Goal: Find specific page/section: Find specific page/section

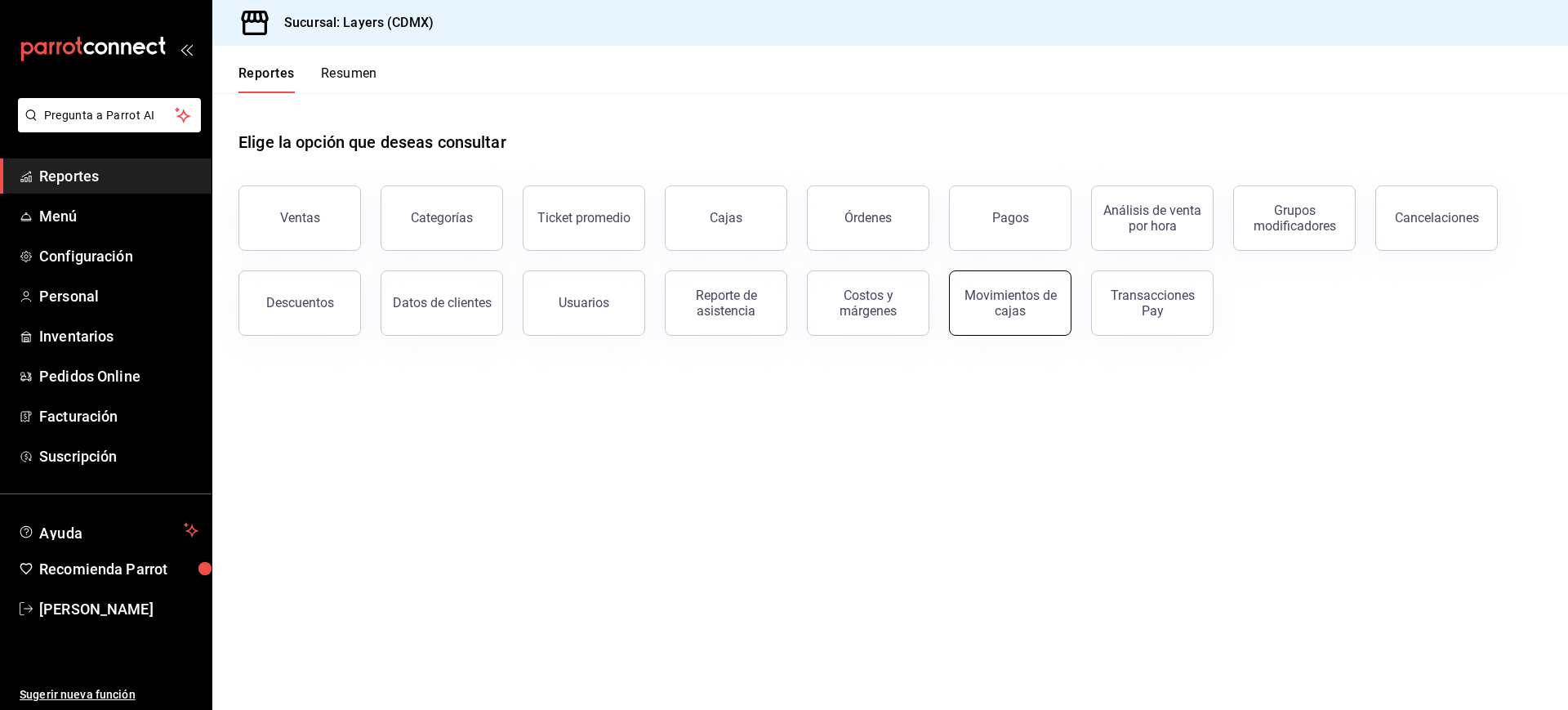
click at [987, 300] on div "Movimientos de cajas" at bounding box center [1010, 303] width 101 height 31
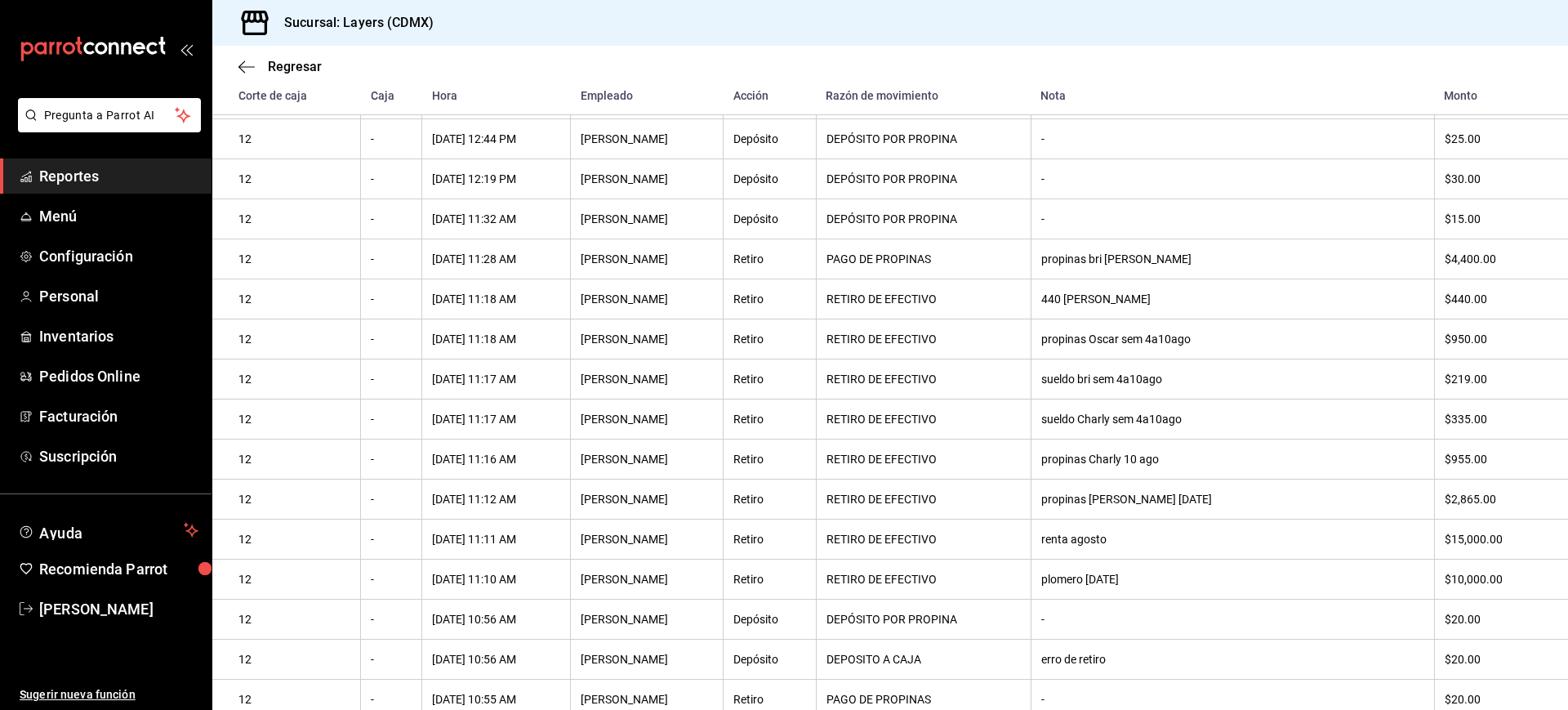
scroll to position [1356, 0]
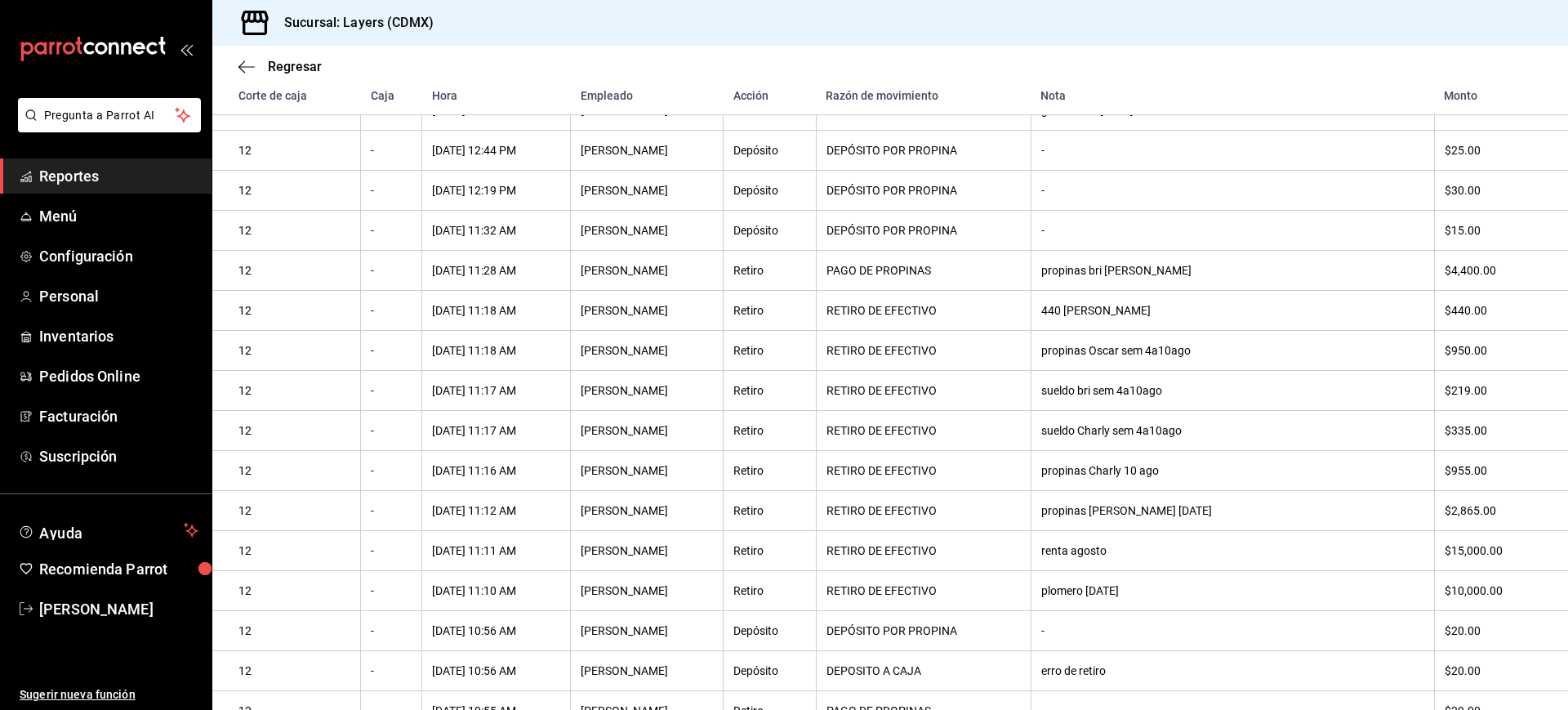
click at [724, 321] on th "[PERSON_NAME]" at bounding box center [647, 311] width 153 height 40
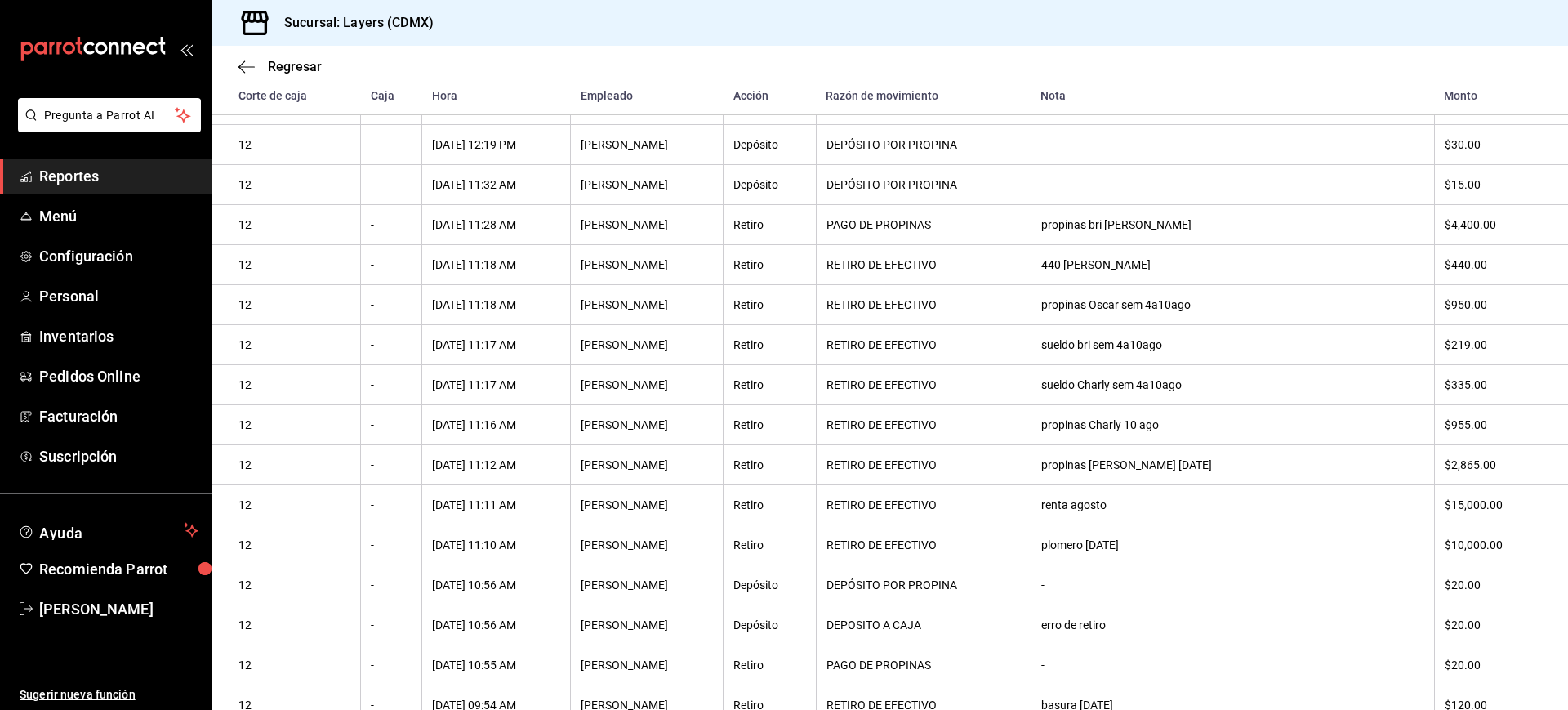
scroll to position [1423, 0]
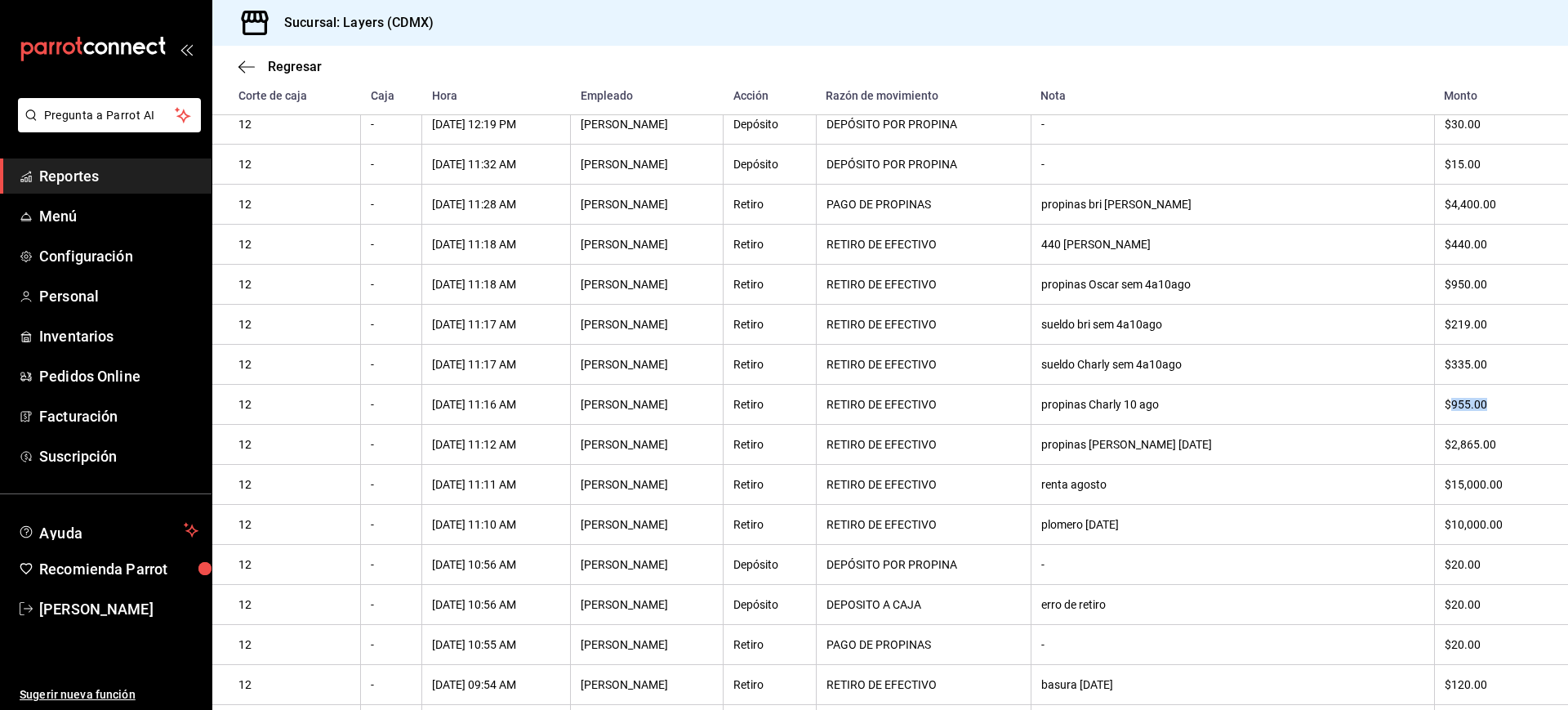
drag, startPoint x: 1434, startPoint y: 432, endPoint x: 1477, endPoint y: 434, distance: 43.0
click at [1477, 411] on div "$955.00" at bounding box center [1494, 405] width 98 height 13
drag, startPoint x: 1429, startPoint y: 316, endPoint x: 1469, endPoint y: 313, distance: 40.1
click at [1469, 291] on div "$950.00" at bounding box center [1494, 284] width 98 height 13
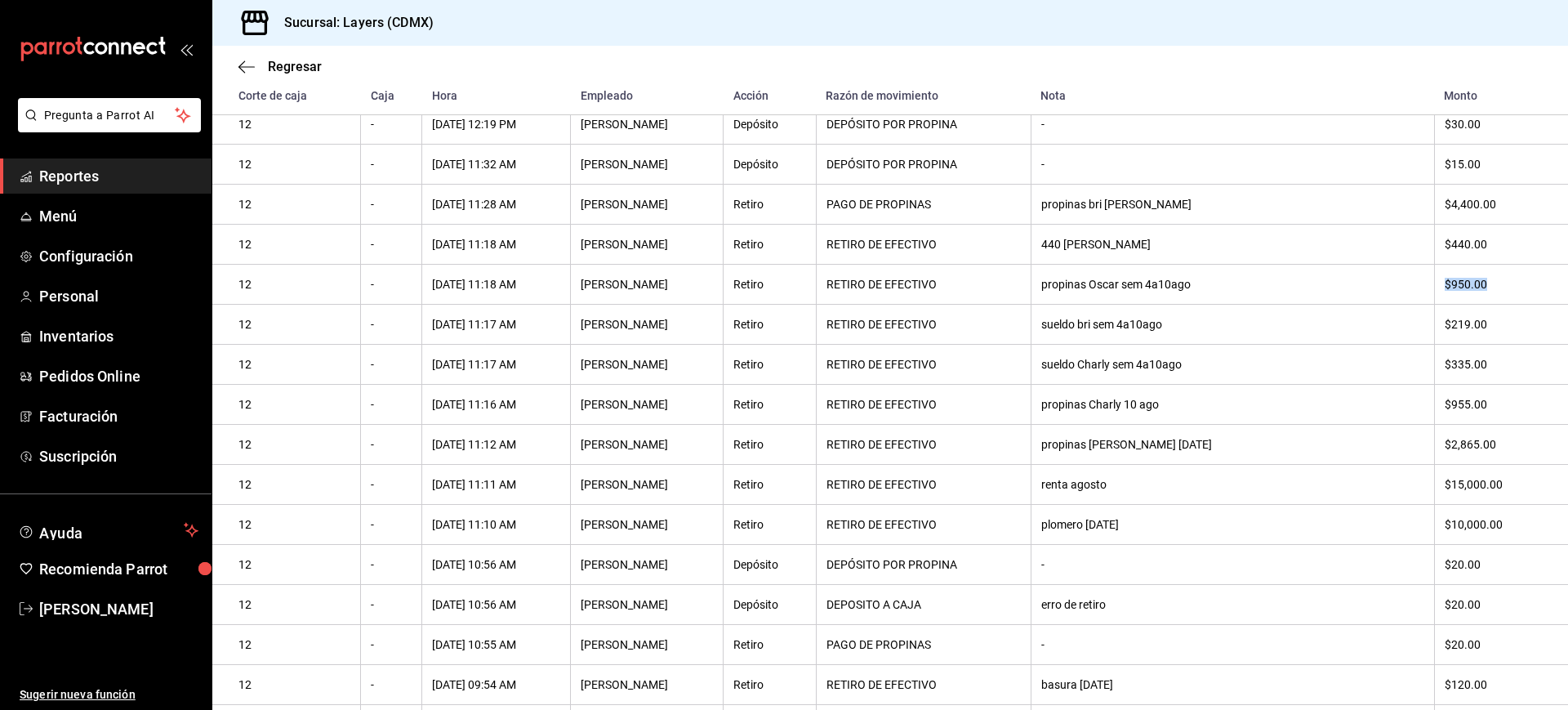
click at [1469, 291] on div "$950.00" at bounding box center [1494, 284] width 98 height 13
click at [1448, 291] on div "$950.00" at bounding box center [1494, 284] width 98 height 13
click at [1452, 291] on div "$950.00" at bounding box center [1494, 284] width 98 height 13
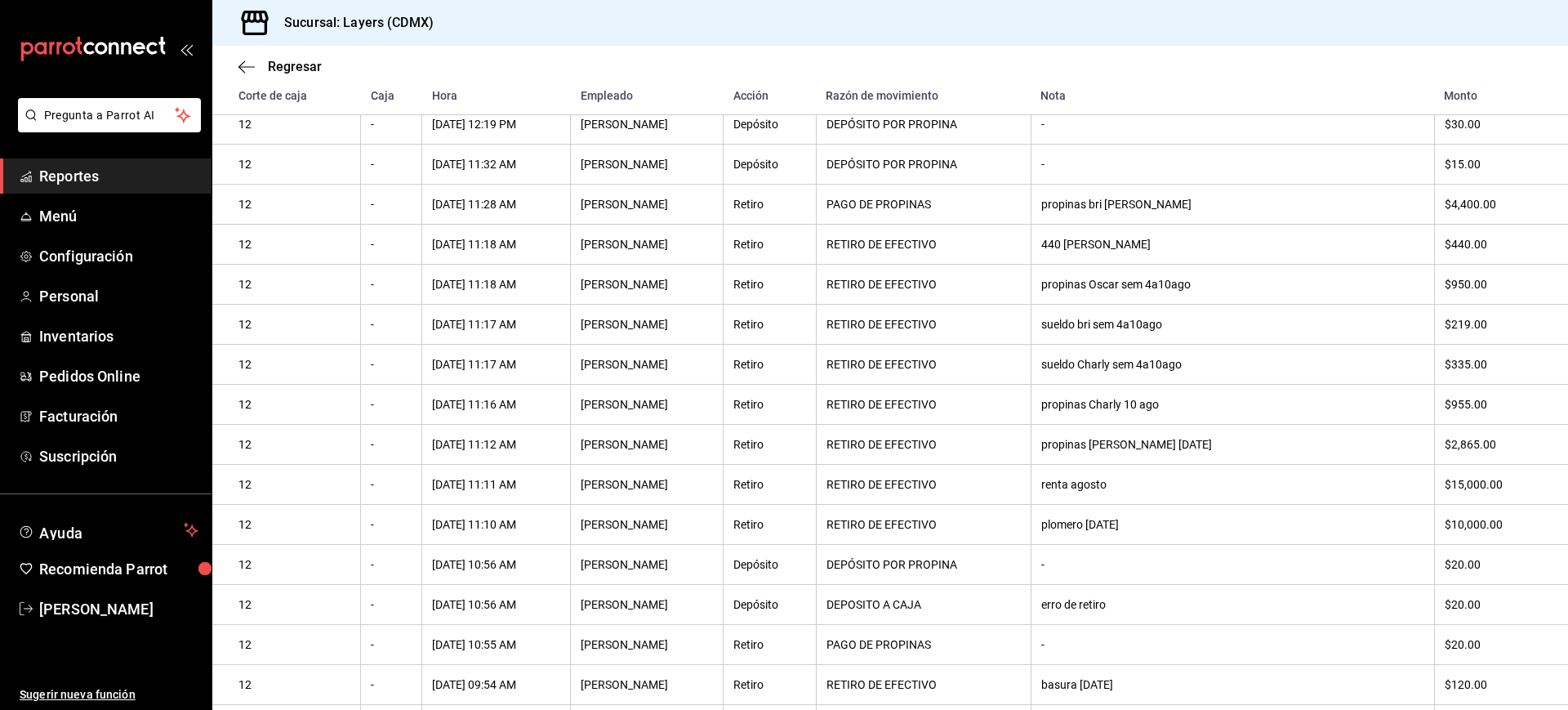
click at [75, 159] on link "Reportes" at bounding box center [105, 176] width 211 height 35
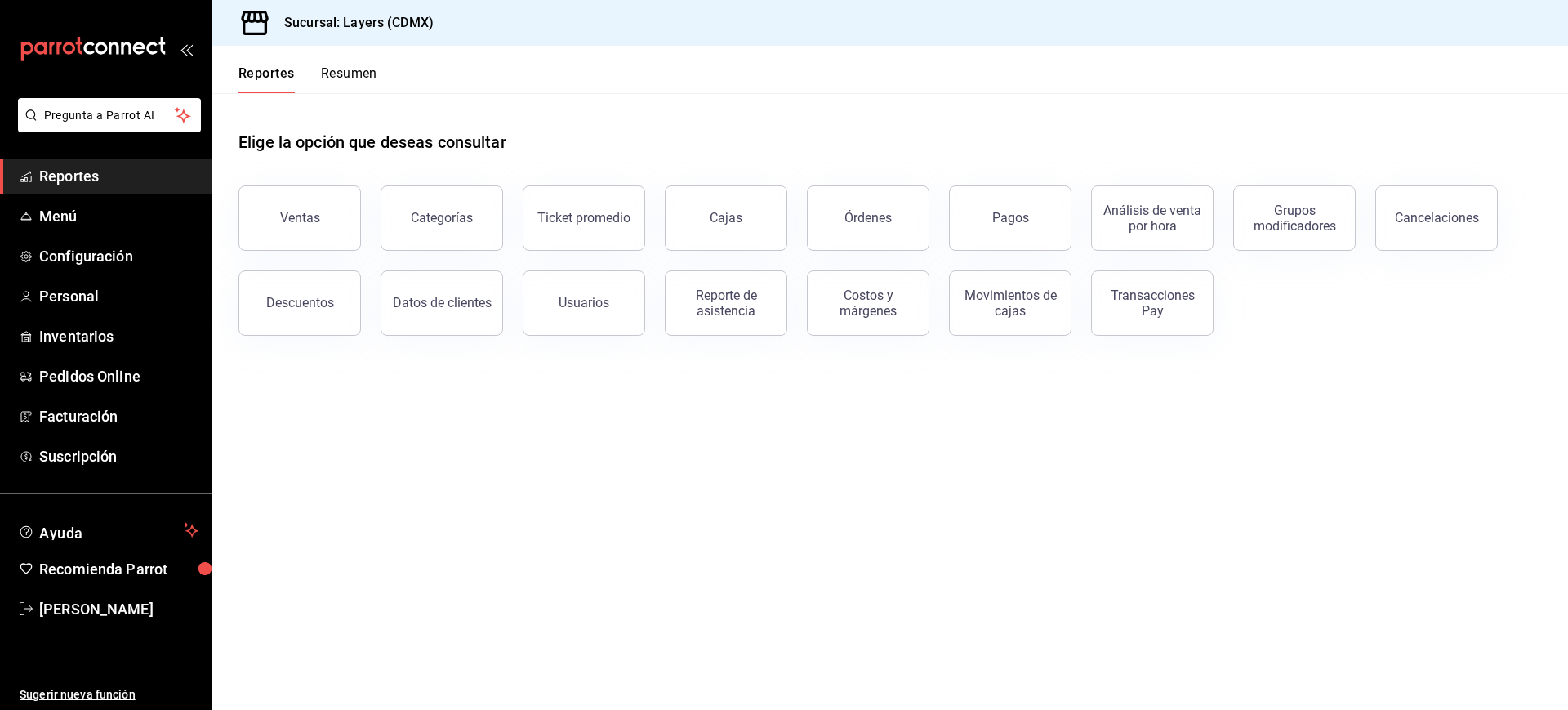
drag, startPoint x: 1028, startPoint y: 452, endPoint x: 938, endPoint y: 366, distance: 124.5
click at [938, 366] on main "Elige la opción que deseas consultar Ventas Categorías Ticket promedio Cajas Ór…" at bounding box center [890, 401] width 1356 height 617
click at [877, 440] on main "Elige la opción que deseas consultar Ventas Categorías Ticket promedio Cajas Ór…" at bounding box center [890, 401] width 1356 height 617
click at [999, 223] on div "Pagos" at bounding box center [1011, 217] width 37 height 16
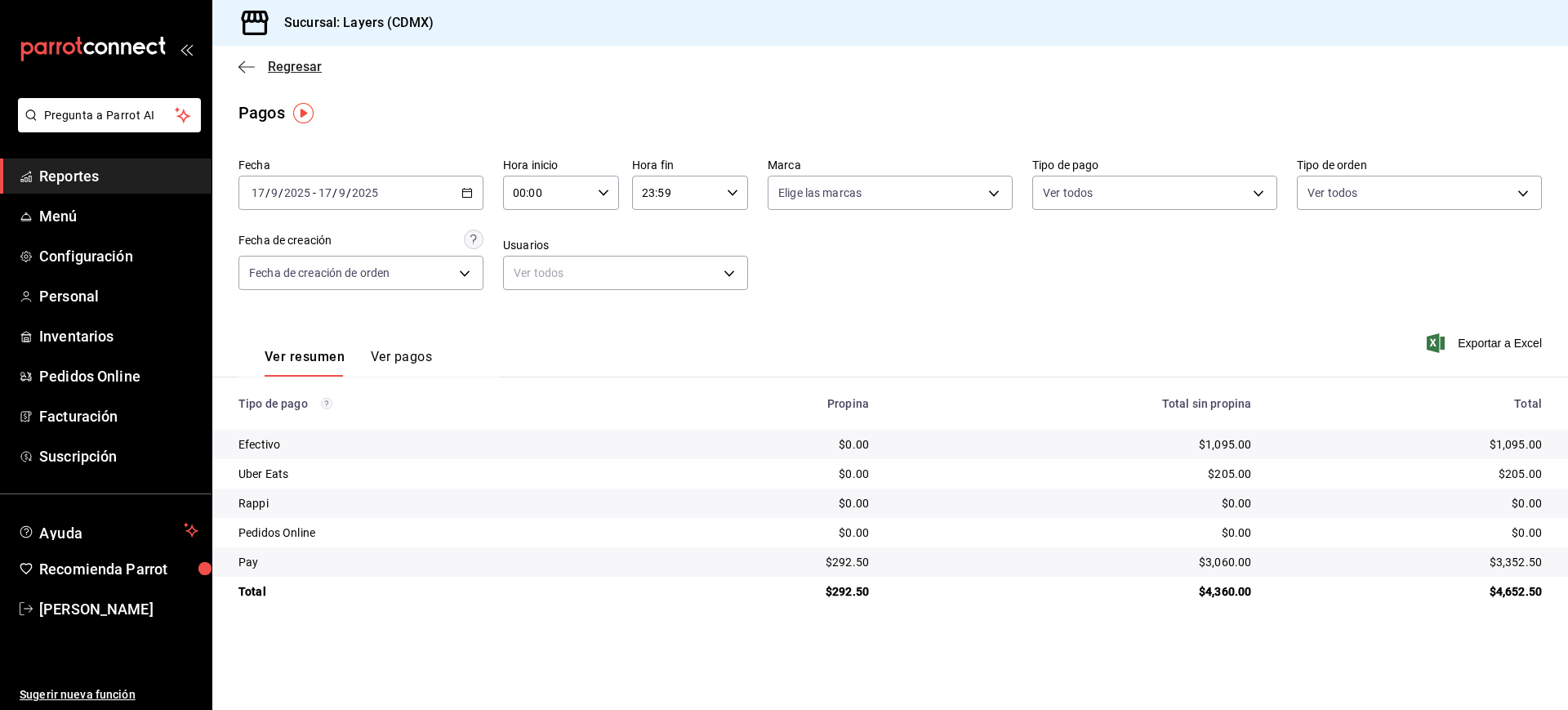
click at [242, 61] on icon "button" at bounding box center [247, 67] width 17 height 15
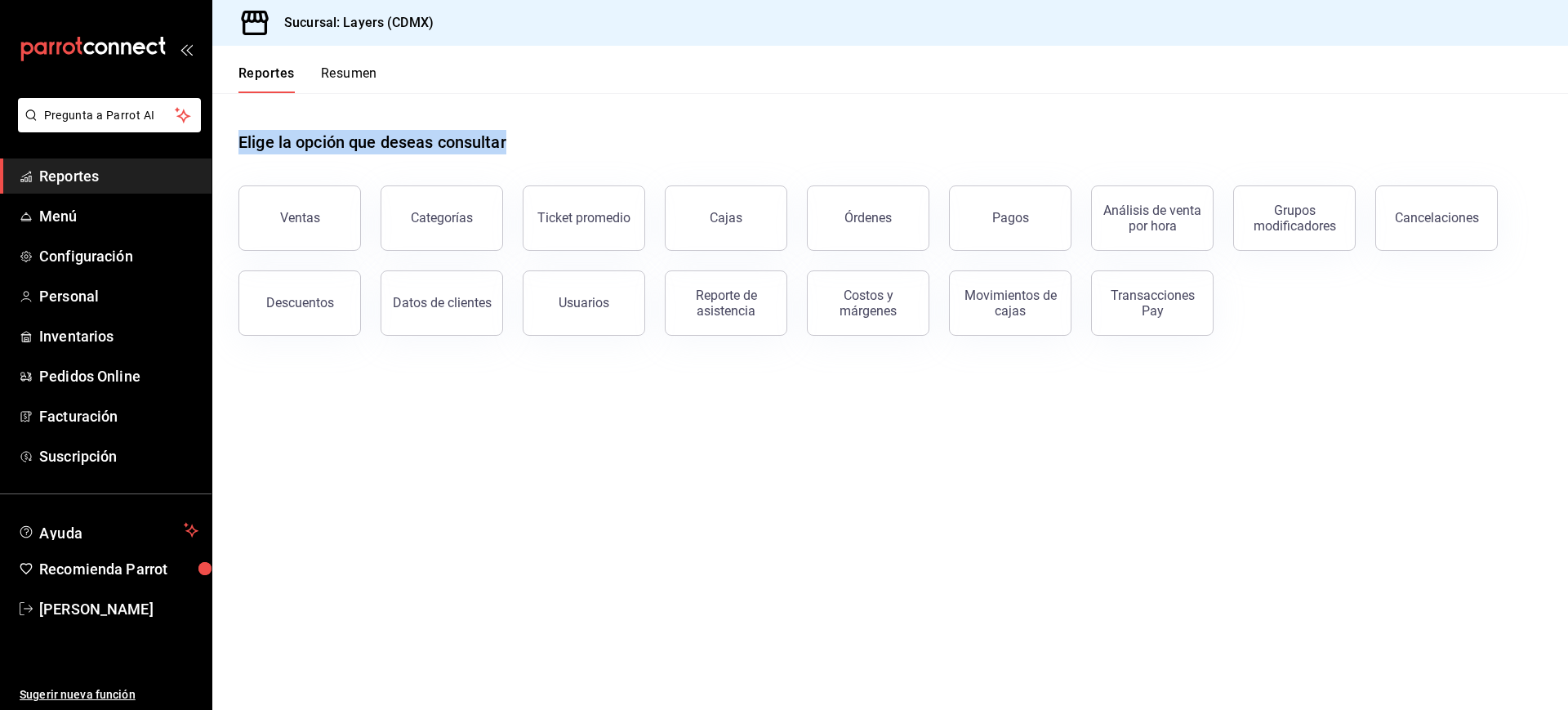
drag, startPoint x: 1503, startPoint y: 376, endPoint x: 391, endPoint y: 92, distance: 1147.7
click at [391, 92] on div "Reportes Resumen Elige la opción que deseas consultar Ventas Categorías Ticket …" at bounding box center [890, 378] width 1356 height 664
click at [246, 145] on h1 "Elige la opción que deseas consultar" at bounding box center [372, 141] width 268 height 24
drag, startPoint x: 239, startPoint y: 145, endPoint x: 1325, endPoint y: 398, distance: 1115.1
click at [1325, 398] on main "Elige la opción que deseas consultar Ventas Categorías Ticket promedio Cajas Ór…" at bounding box center [890, 401] width 1356 height 617
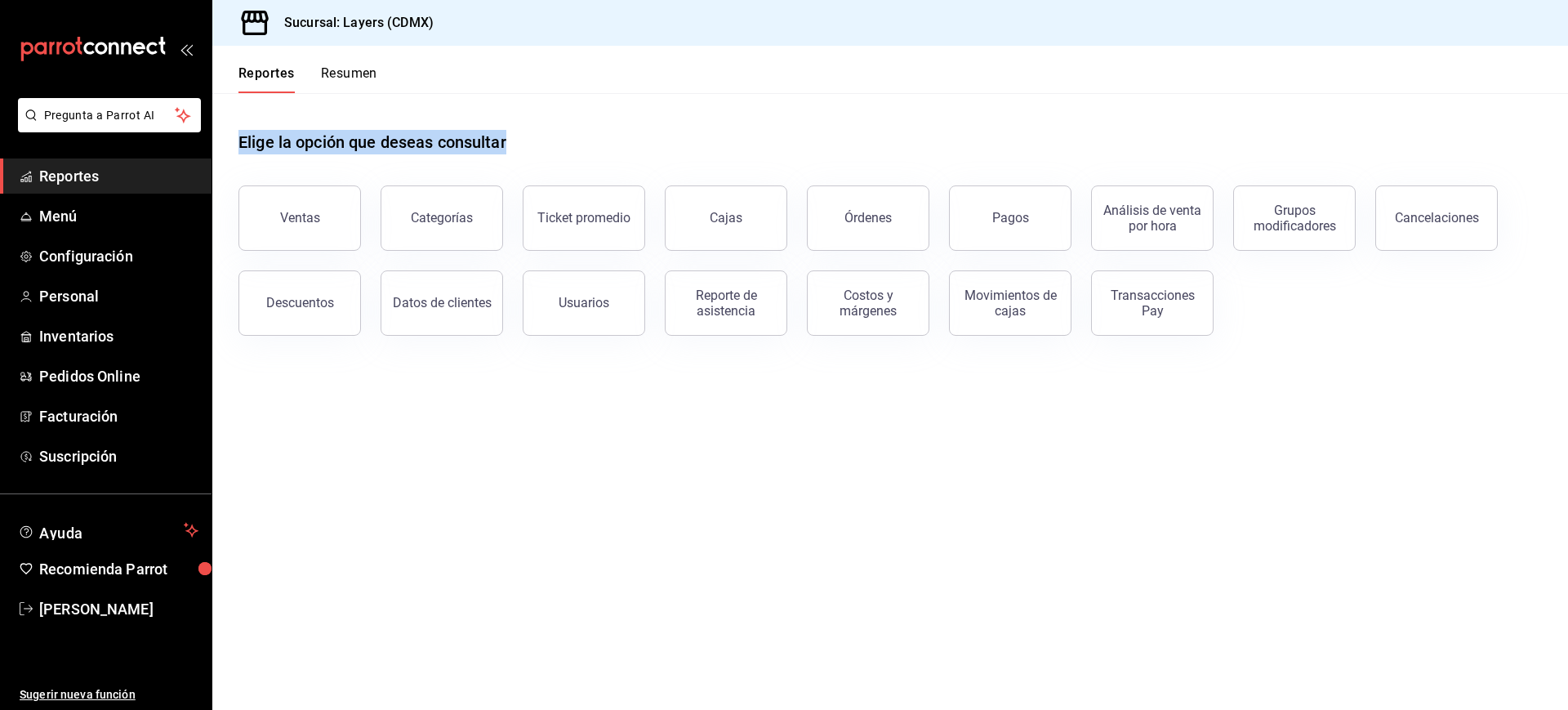
click at [1325, 398] on main "Elige la opción que deseas consultar Ventas Categorías Ticket promedio Cajas Ór…" at bounding box center [890, 401] width 1356 height 617
click at [1011, 217] on div "Pagos" at bounding box center [1011, 217] width 37 height 16
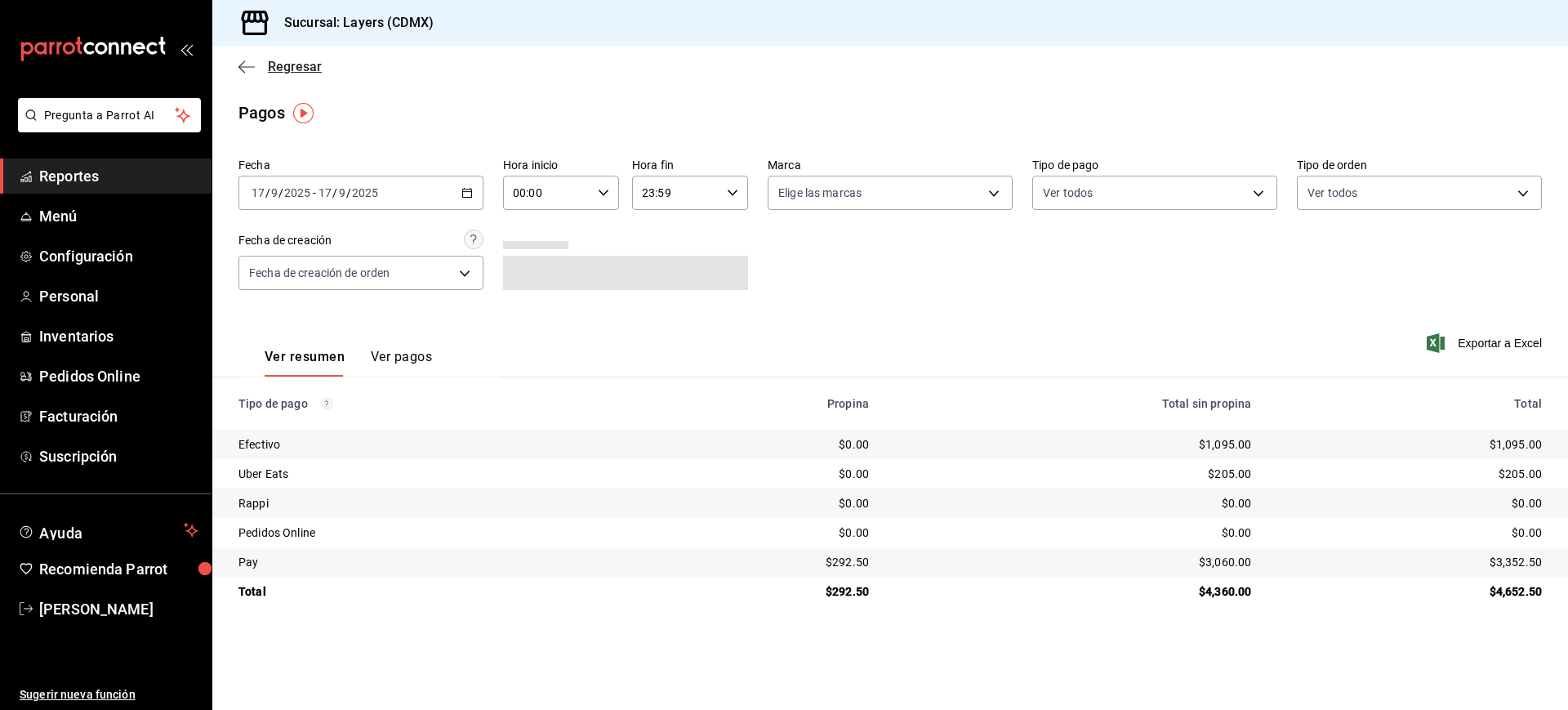
click at [250, 60] on icon "button" at bounding box center [247, 67] width 17 height 15
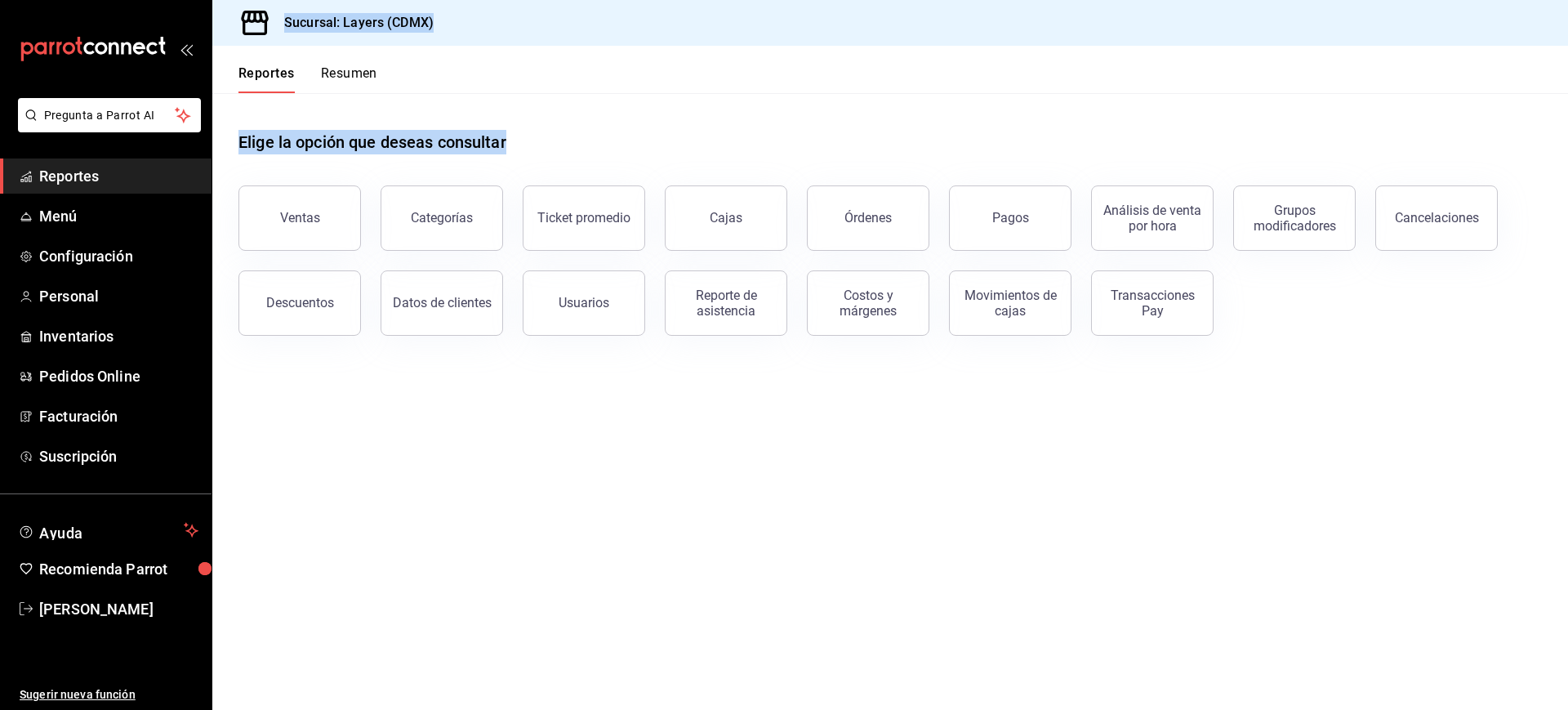
drag, startPoint x: 517, startPoint y: 145, endPoint x: 224, endPoint y: 44, distance: 309.9
click at [224, 44] on div "Sucursal: Layers (CDMX) Reportes Resumen Elige la opción que deseas consultar V…" at bounding box center [890, 355] width 1356 height 710
click at [259, 137] on h1 "Elige la opción que deseas consultar" at bounding box center [372, 141] width 268 height 24
drag, startPoint x: 236, startPoint y: 139, endPoint x: 520, endPoint y: 158, distance: 284.6
click at [520, 158] on div "Elige la opción que deseas consultar Ventas Categorías Ticket promedio Cajas Ór…" at bounding box center [890, 227] width 1356 height 268
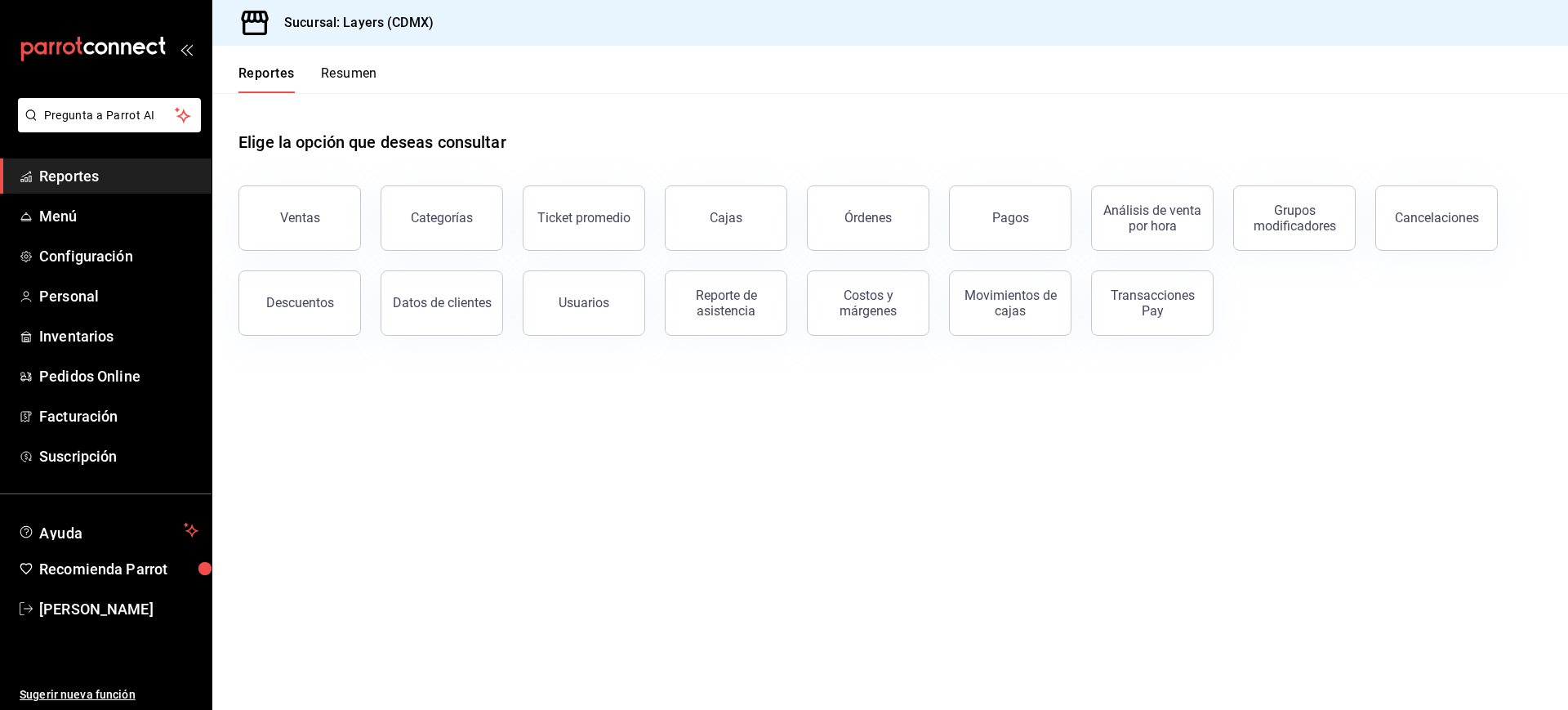
click at [520, 158] on div "Elige la opción que deseas consultar" at bounding box center [890, 129] width 1304 height 73
drag, startPoint x: 521, startPoint y: 148, endPoint x: 239, endPoint y: 140, distance: 282.1
click at [239, 140] on div "Elige la opción que deseas consultar" at bounding box center [890, 129] width 1304 height 73
click at [239, 140] on h1 "Elige la opción que deseas consultar" at bounding box center [372, 141] width 268 height 24
drag, startPoint x: 239, startPoint y: 140, endPoint x: 527, endPoint y: 143, distance: 288.0
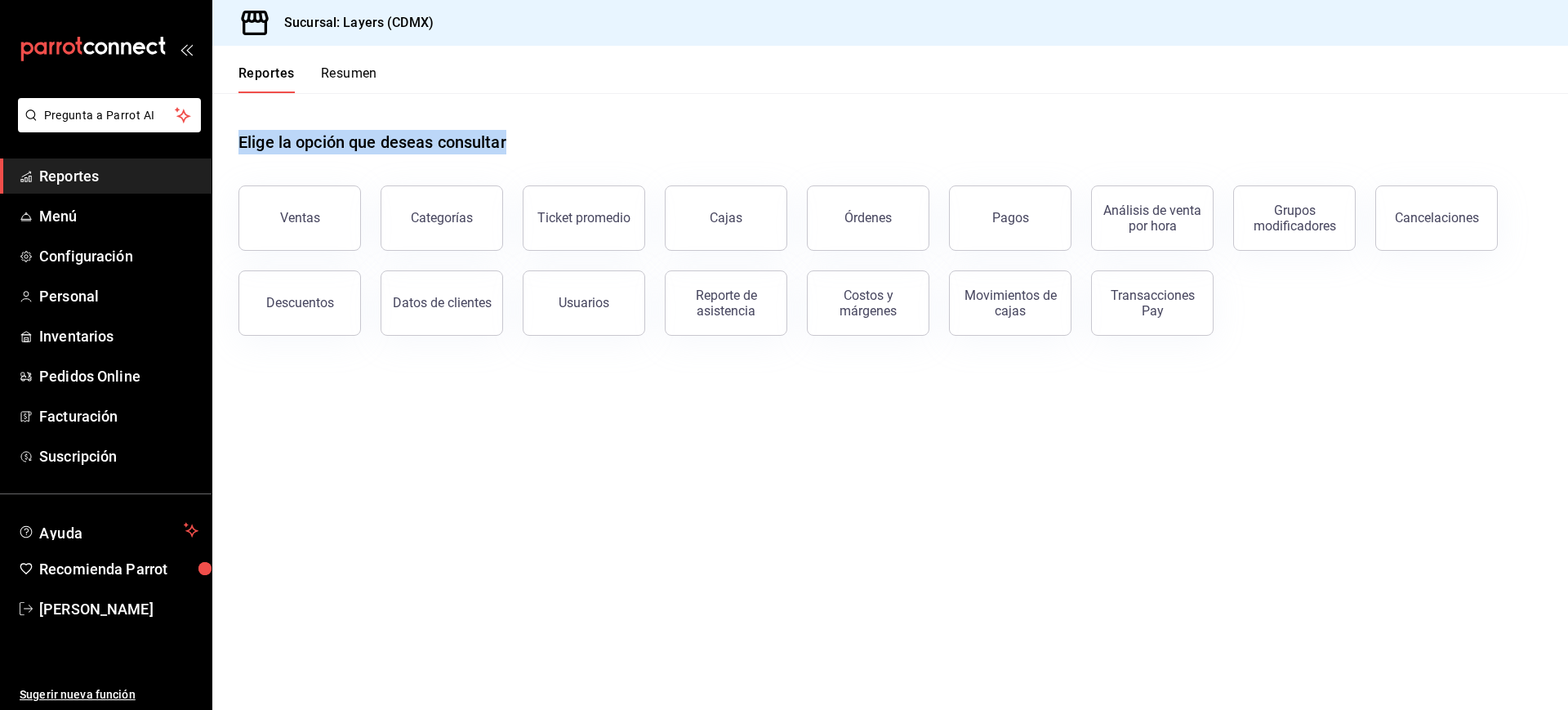
click at [527, 143] on div "Elige la opción que deseas consultar" at bounding box center [890, 129] width 1304 height 73
drag, startPoint x: 527, startPoint y: 143, endPoint x: 243, endPoint y: 146, distance: 284.0
click at [243, 146] on div "Elige la opción que deseas consultar" at bounding box center [890, 129] width 1304 height 73
click at [243, 146] on h1 "Elige la opción que deseas consultar" at bounding box center [372, 141] width 268 height 24
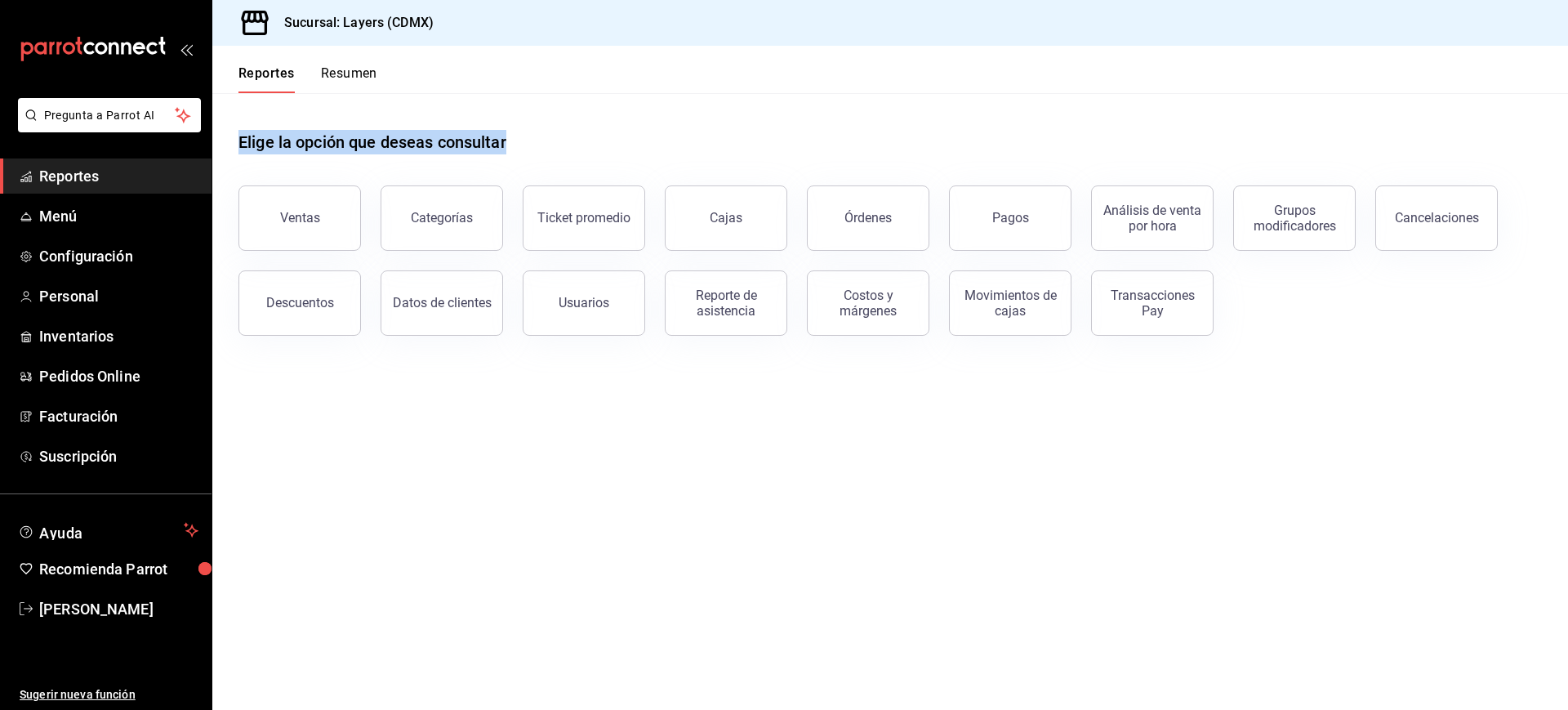
drag, startPoint x: 239, startPoint y: 146, endPoint x: 540, endPoint y: 154, distance: 301.1
click at [540, 154] on div "Elige la opción que deseas consultar" at bounding box center [890, 129] width 1304 height 73
drag, startPoint x: 523, startPoint y: 143, endPoint x: 268, endPoint y: 119, distance: 256.1
click at [268, 119] on div "Elige la opción que deseas consultar" at bounding box center [890, 129] width 1304 height 73
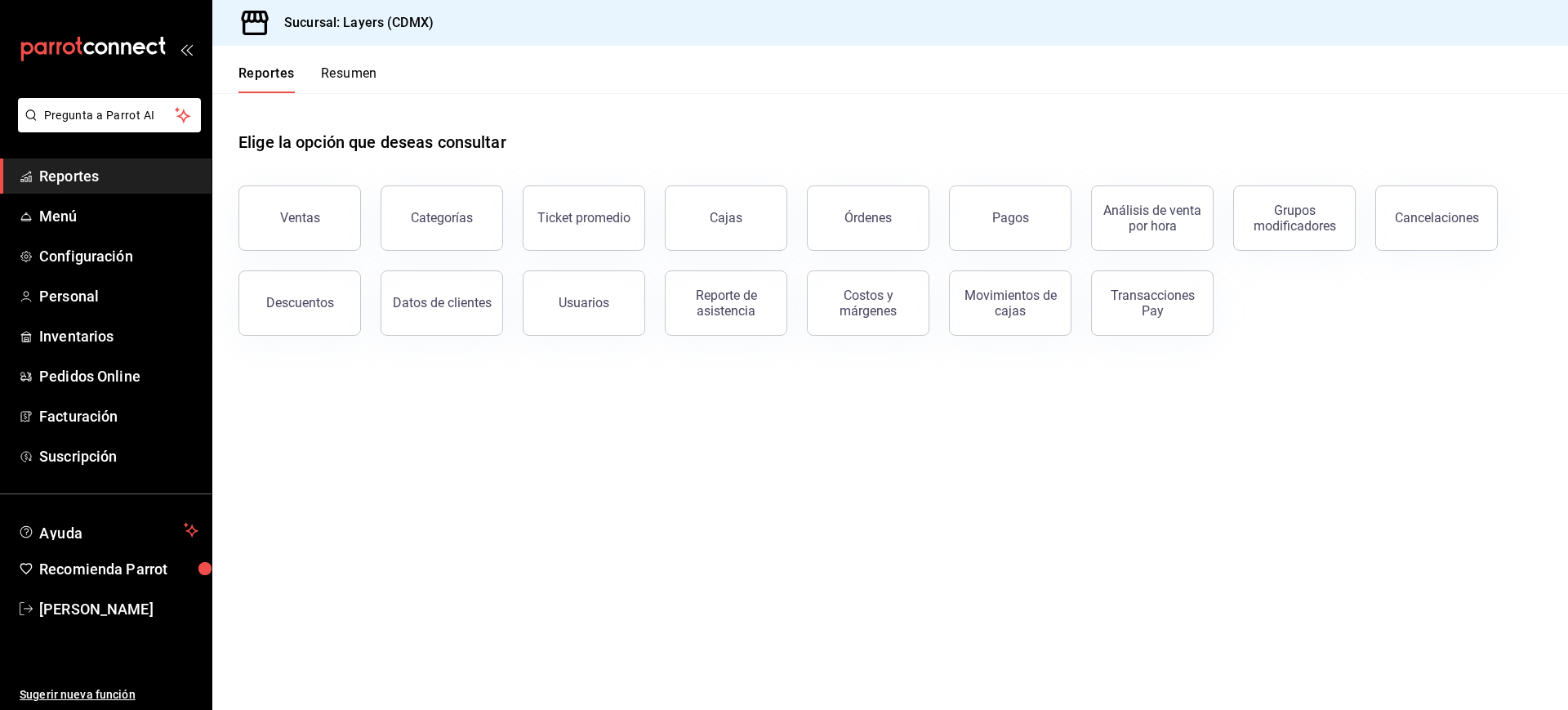
click at [268, 119] on div "Elige la opción que deseas consultar" at bounding box center [890, 129] width 1304 height 73
drag, startPoint x: 241, startPoint y: 139, endPoint x: 570, endPoint y: 138, distance: 329.0
click at [570, 138] on div "Elige la opción que deseas consultar" at bounding box center [890, 129] width 1304 height 73
drag, startPoint x: 512, startPoint y: 140, endPoint x: 238, endPoint y: 146, distance: 274.1
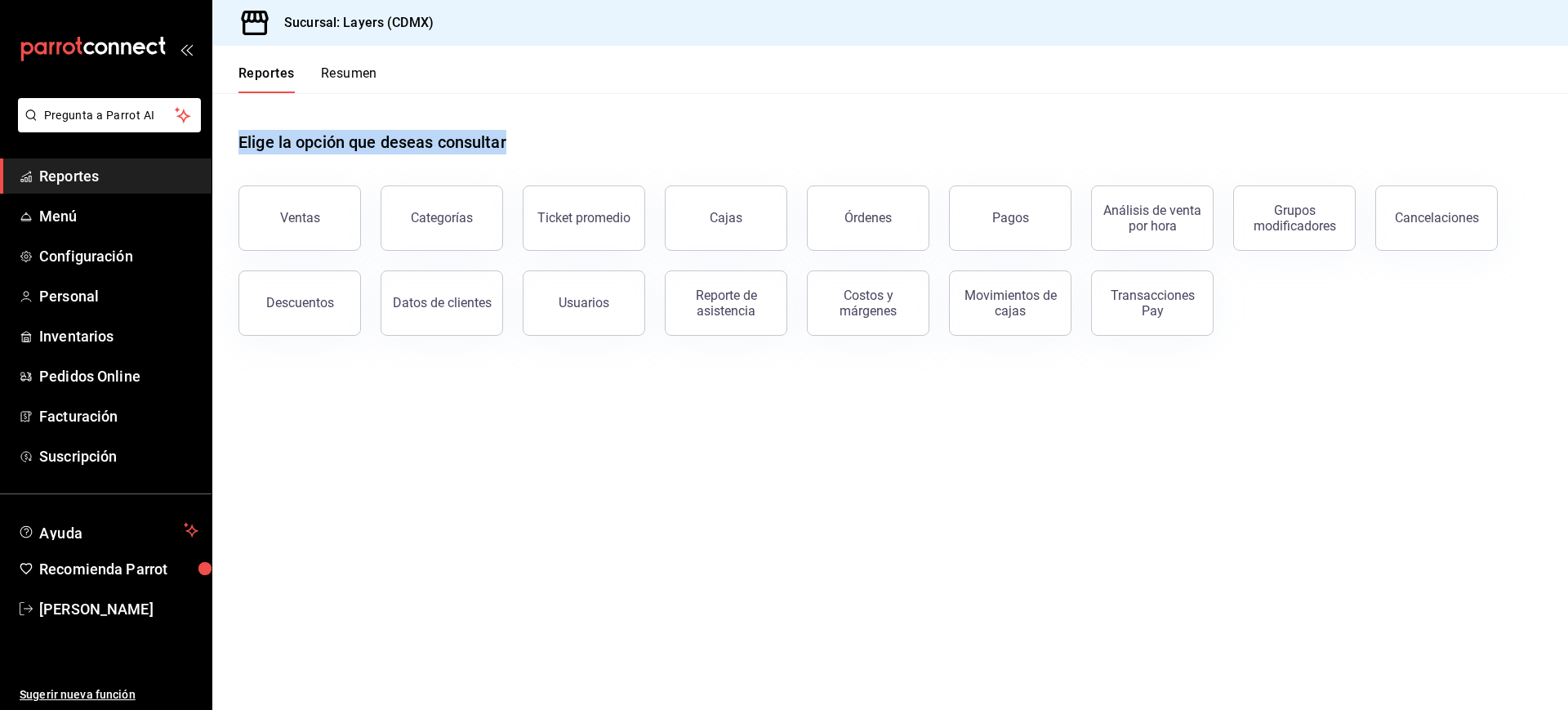
click at [238, 146] on div "Elige la opción que deseas consultar" at bounding box center [890, 129] width 1304 height 73
click at [238, 146] on h1 "Elige la opción que deseas consultar" at bounding box center [372, 141] width 268 height 24
drag, startPoint x: 238, startPoint y: 146, endPoint x: 526, endPoint y: 147, distance: 288.0
click at [526, 147] on div "Elige la opción que deseas consultar" at bounding box center [890, 129] width 1304 height 73
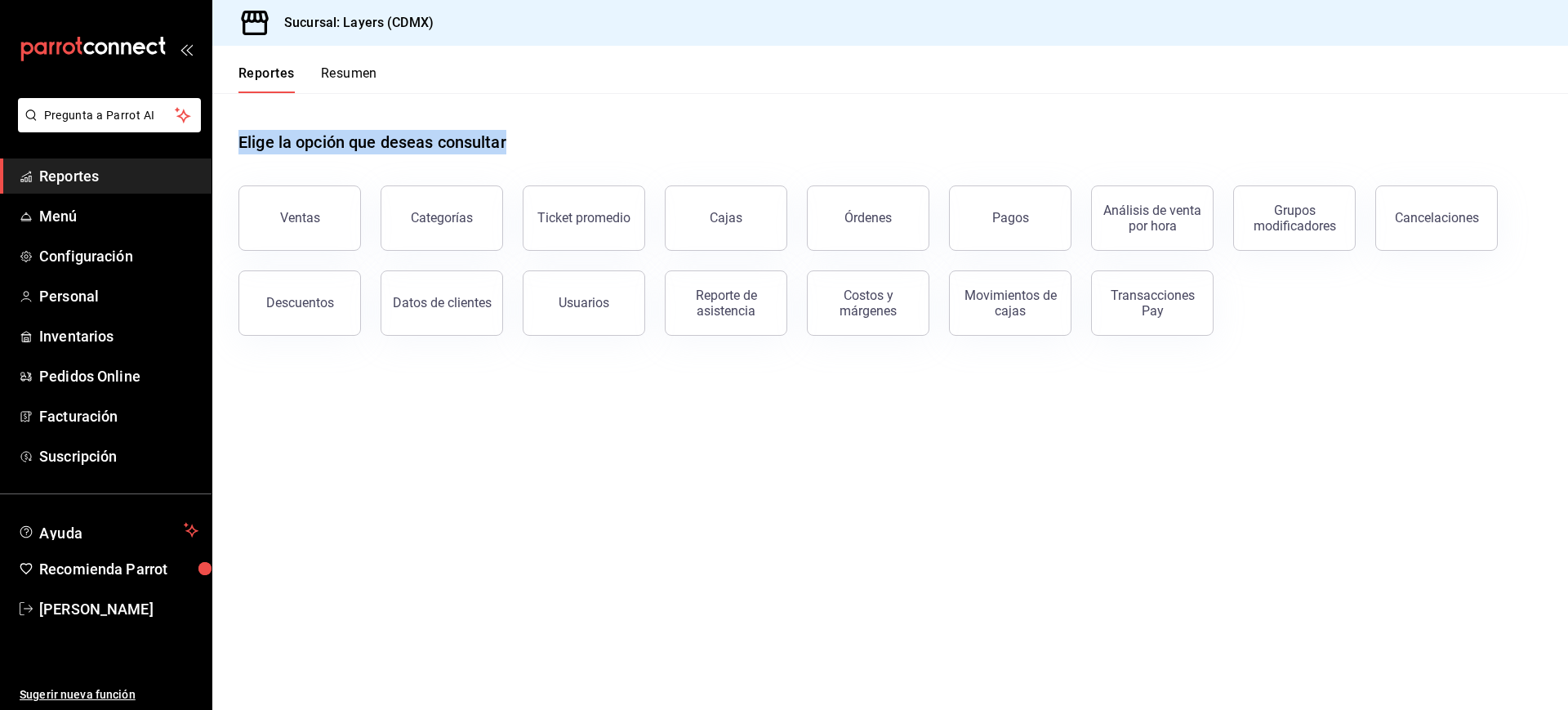
drag, startPoint x: 562, startPoint y: 143, endPoint x: 232, endPoint y: 141, distance: 330.0
click at [232, 141] on div "Elige la opción que deseas consultar Ventas Categorías Ticket promedio Cajas Ór…" at bounding box center [890, 227] width 1356 height 268
drag, startPoint x: 240, startPoint y: 141, endPoint x: 536, endPoint y: 140, distance: 296.0
click at [536, 140] on div "Elige la opción que deseas consultar" at bounding box center [890, 129] width 1304 height 73
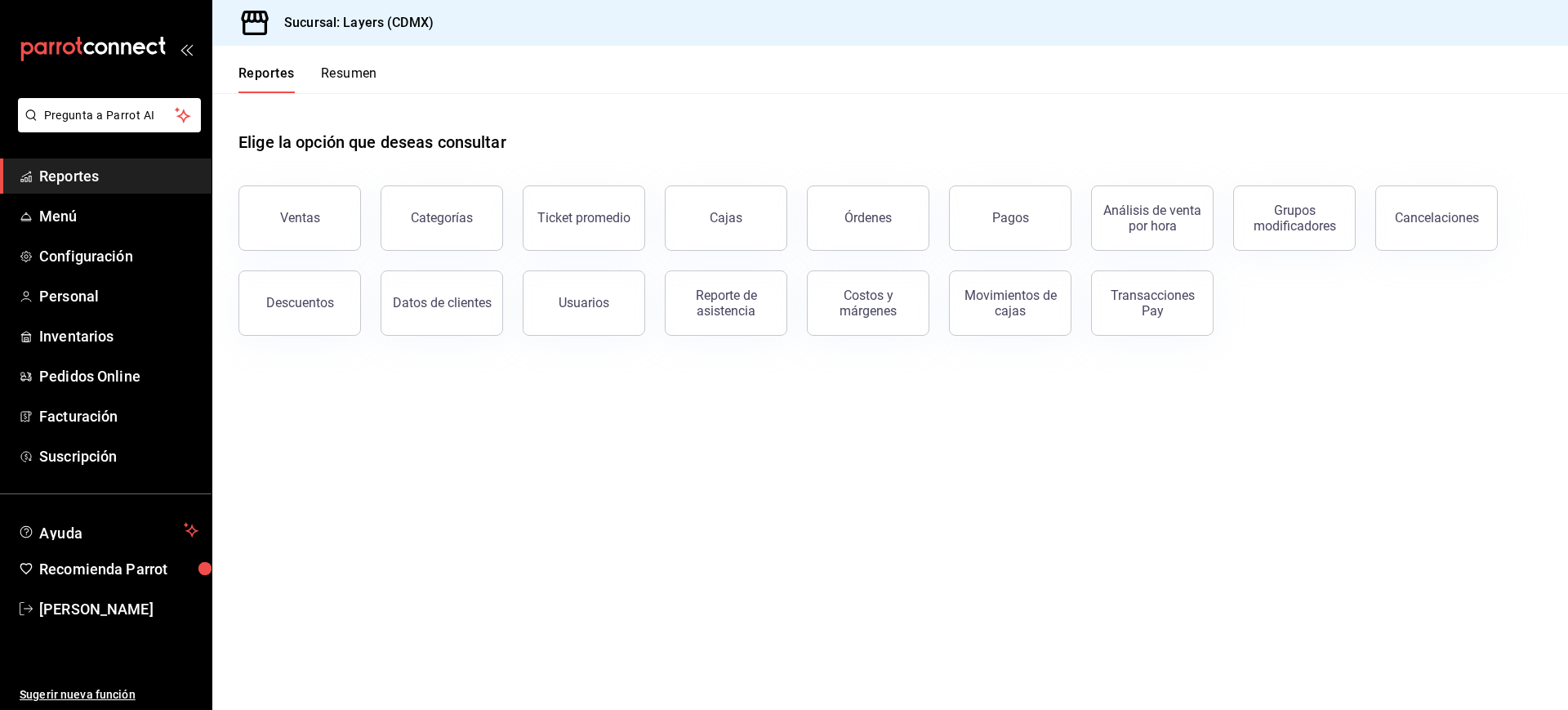
click at [536, 140] on div "Elige la opción que deseas consultar" at bounding box center [890, 129] width 1304 height 73
drag, startPoint x: 536, startPoint y: 140, endPoint x: 246, endPoint y: 126, distance: 290.3
click at [246, 126] on div "Elige la opción que deseas consultar" at bounding box center [890, 129] width 1304 height 73
drag, startPoint x: 238, startPoint y: 141, endPoint x: 549, endPoint y: 140, distance: 311.0
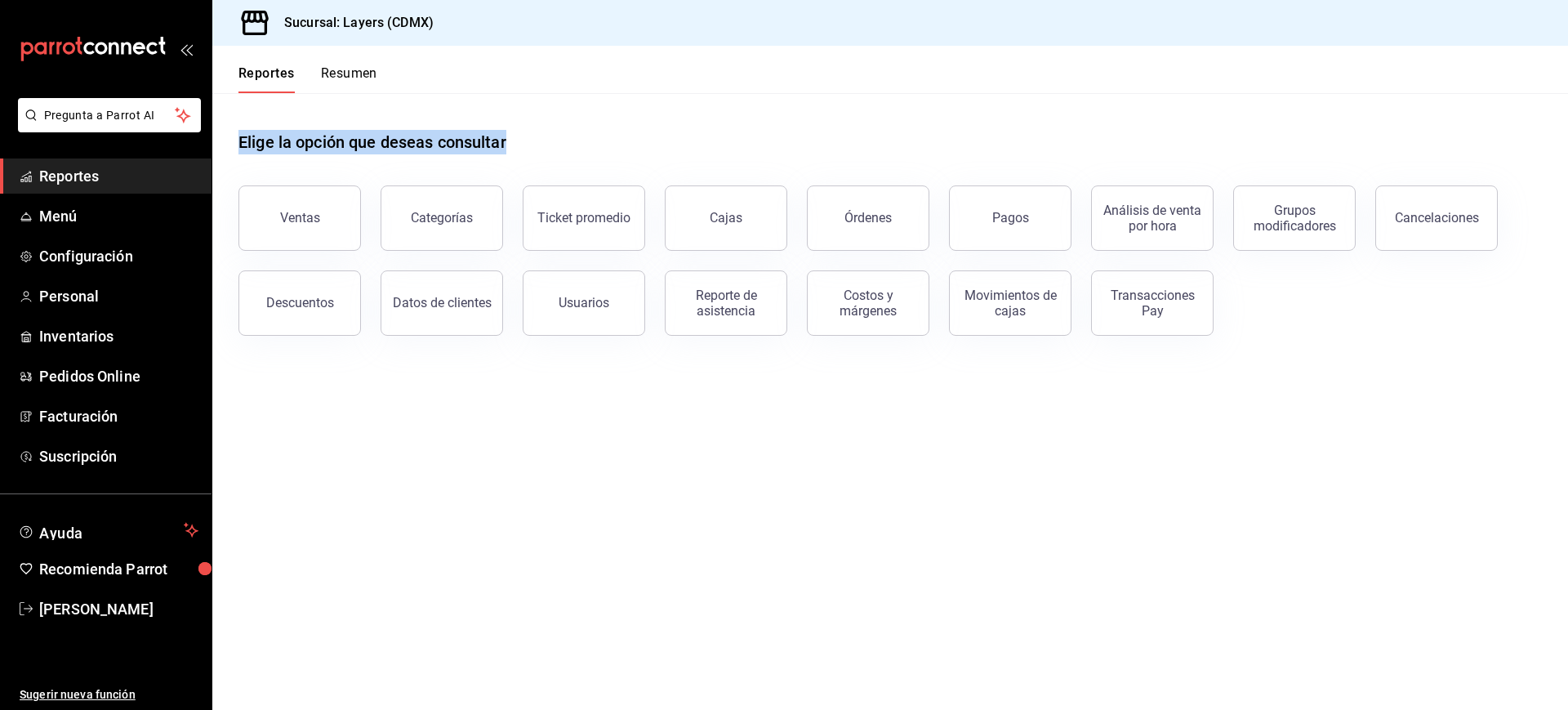
click at [549, 140] on div "Elige la opción que deseas consultar" at bounding box center [890, 129] width 1304 height 73
drag, startPoint x: 549, startPoint y: 140, endPoint x: 220, endPoint y: 137, distance: 329.0
click at [220, 137] on div "Elige la opción que deseas consultar Ventas Categorías Ticket promedio Cajas Ór…" at bounding box center [890, 227] width 1356 height 268
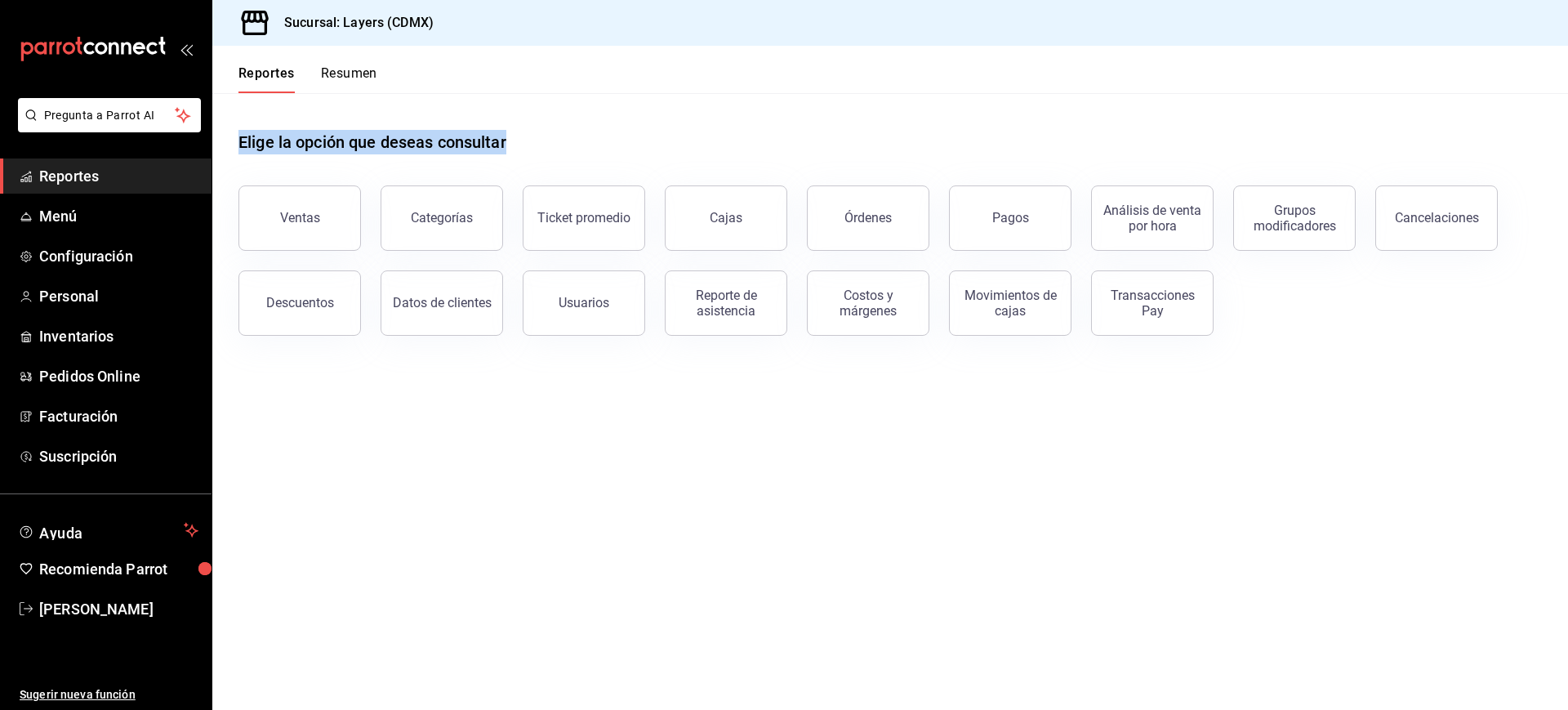
drag, startPoint x: 220, startPoint y: 137, endPoint x: 544, endPoint y: 137, distance: 324.0
click at [544, 137] on div "Elige la opción que deseas consultar Ventas Categorías Ticket promedio Cajas Ór…" at bounding box center [890, 227] width 1356 height 268
click at [544, 137] on div "Elige la opción que deseas consultar" at bounding box center [890, 129] width 1304 height 73
drag, startPoint x: 544, startPoint y: 137, endPoint x: 246, endPoint y: 141, distance: 298.0
click at [246, 141] on div "Elige la opción que deseas consultar" at bounding box center [890, 129] width 1304 height 73
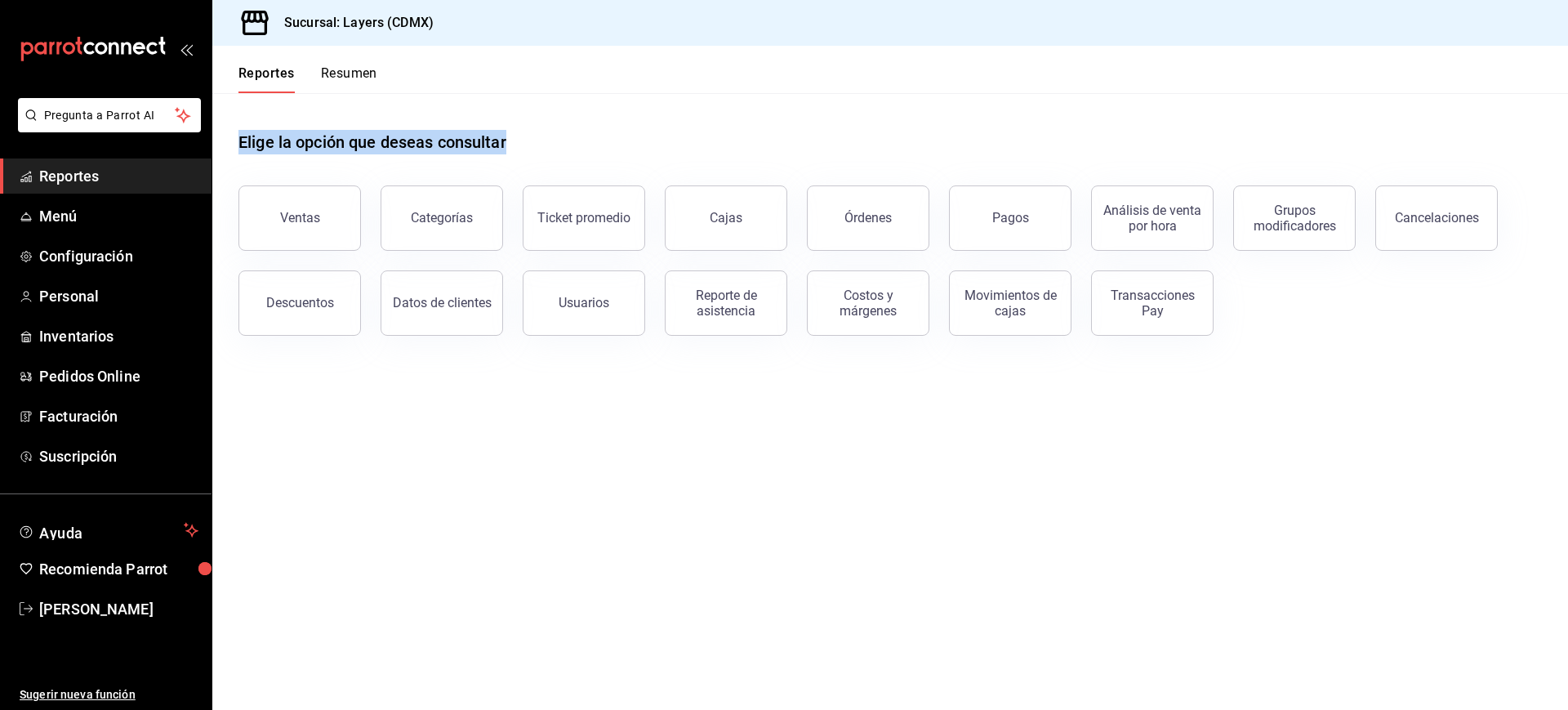
click at [246, 141] on h1 "Elige la opción que deseas consultar" at bounding box center [372, 141] width 268 height 24
drag, startPoint x: 239, startPoint y: 142, endPoint x: 564, endPoint y: 145, distance: 325.0
click at [564, 145] on div "Elige la opción que deseas consultar" at bounding box center [890, 129] width 1304 height 73
drag, startPoint x: 564, startPoint y: 145, endPoint x: 246, endPoint y: 131, distance: 318.3
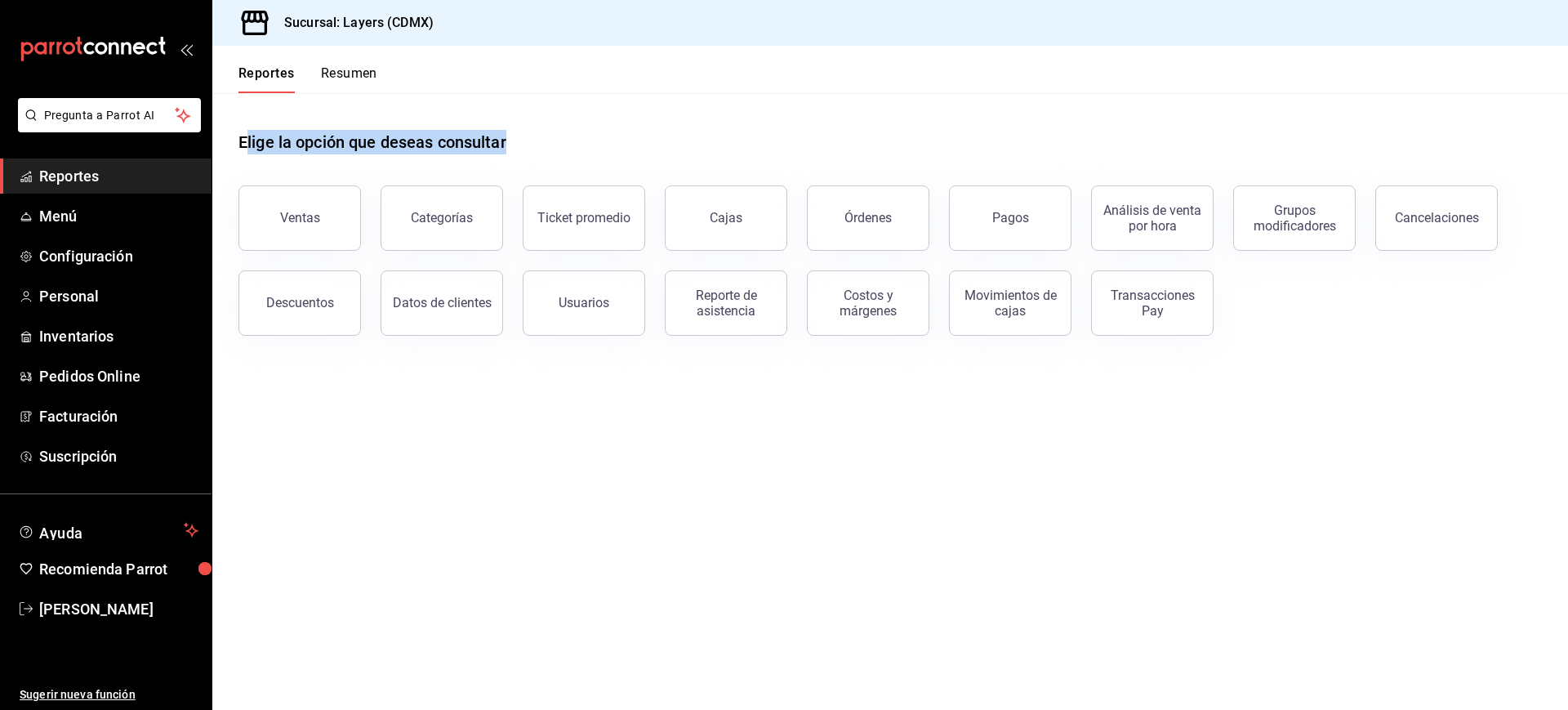
click at [246, 131] on div "Elige la opción que deseas consultar" at bounding box center [890, 129] width 1304 height 73
click at [246, 131] on h1 "Elige la opción que deseas consultar" at bounding box center [372, 141] width 268 height 24
drag, startPoint x: 238, startPoint y: 140, endPoint x: 527, endPoint y: 141, distance: 289.0
click at [527, 141] on div "Elige la opción que deseas consultar" at bounding box center [890, 129] width 1304 height 73
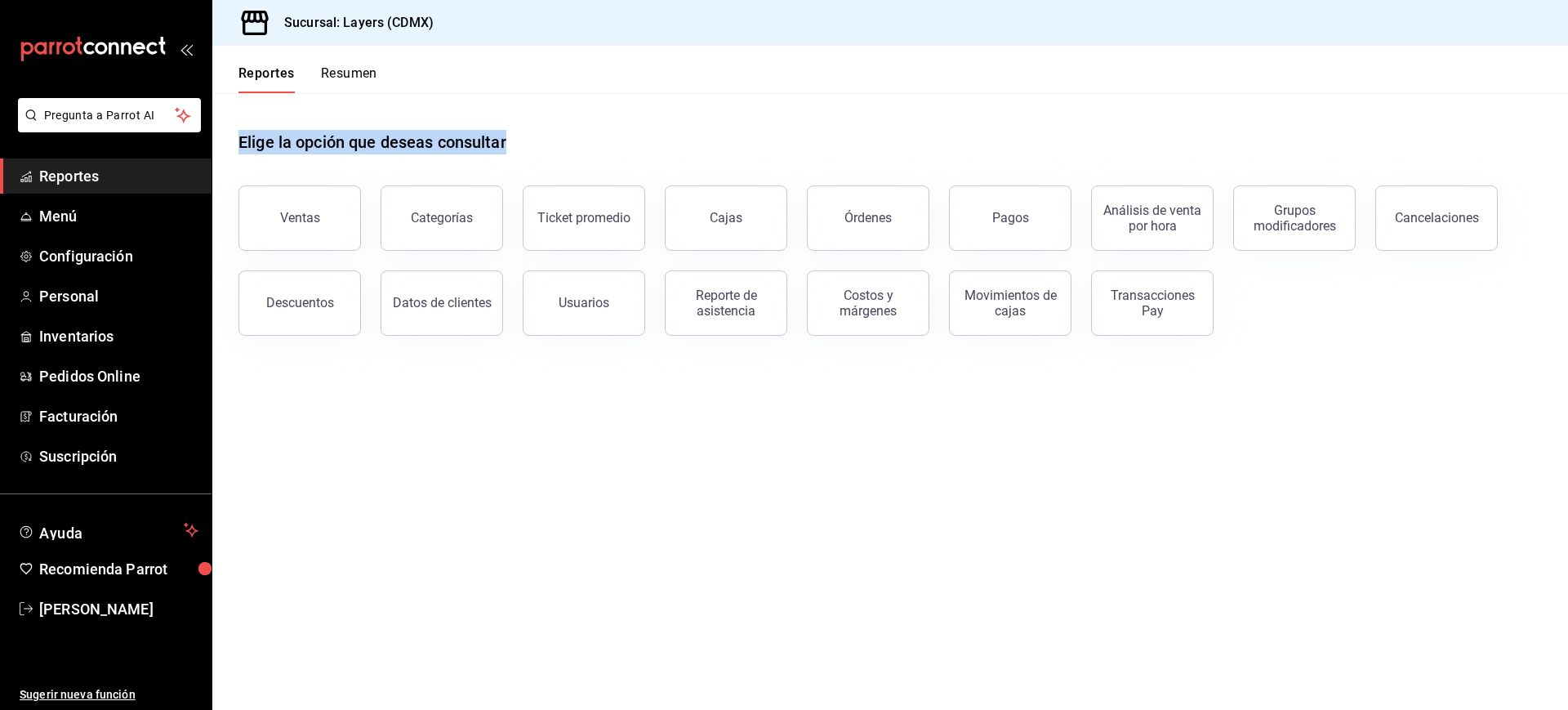
drag, startPoint x: 527, startPoint y: 141, endPoint x: 240, endPoint y: 148, distance: 287.1
click at [240, 148] on div "Elige la opción que deseas consultar" at bounding box center [890, 129] width 1304 height 73
click at [240, 148] on h1 "Elige la opción que deseas consultar" at bounding box center [372, 141] width 268 height 24
drag, startPoint x: 240, startPoint y: 148, endPoint x: 523, endPoint y: 146, distance: 283.0
click at [523, 146] on div "Elige la opción que deseas consultar" at bounding box center [890, 129] width 1304 height 73
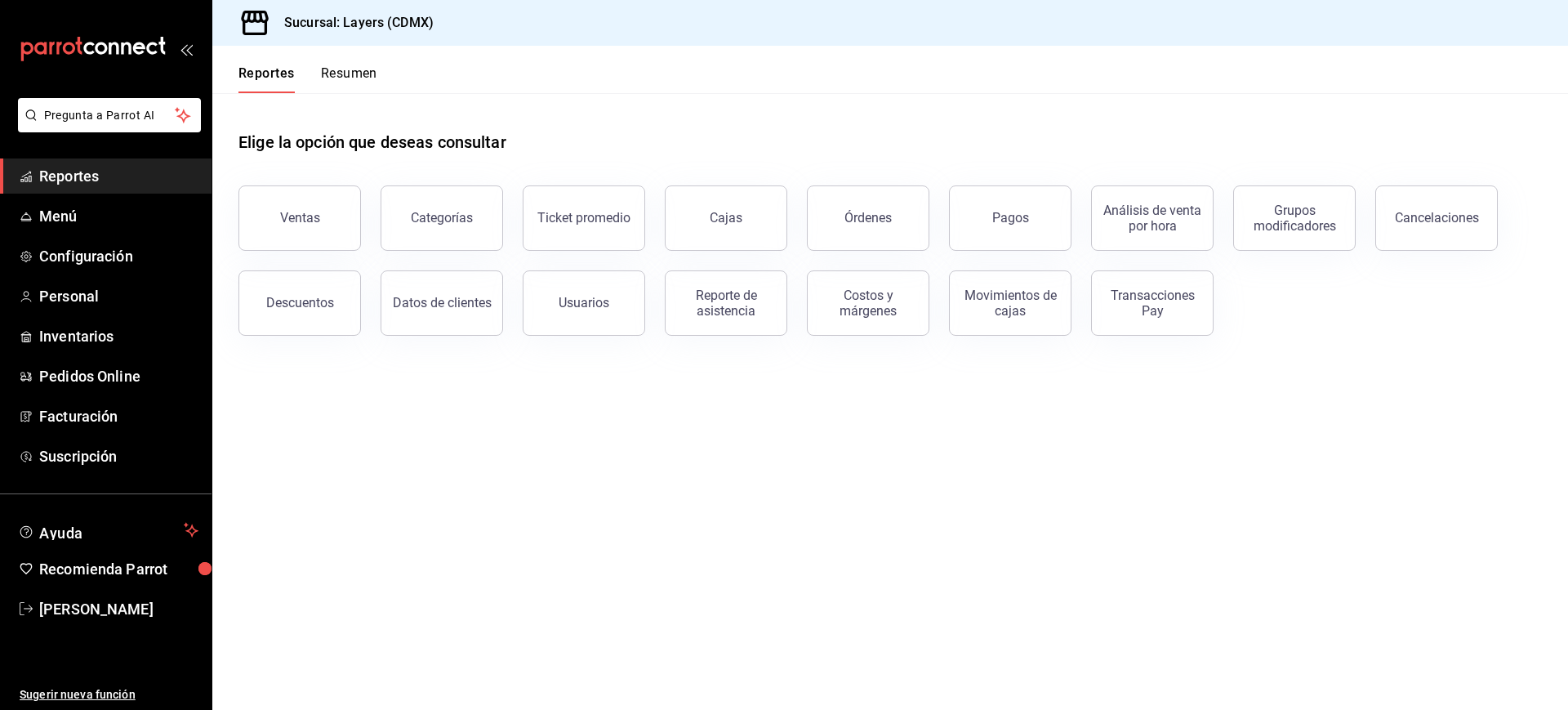
click at [523, 146] on div "Elige la opción que deseas consultar" at bounding box center [890, 129] width 1304 height 73
drag, startPoint x: 567, startPoint y: 144, endPoint x: 217, endPoint y: 127, distance: 350.4
click at [217, 127] on div "Elige la opción que deseas consultar Ventas Categorías Ticket promedio Cajas Ór…" at bounding box center [890, 227] width 1356 height 268
drag, startPoint x: 239, startPoint y: 144, endPoint x: 556, endPoint y: 147, distance: 317.0
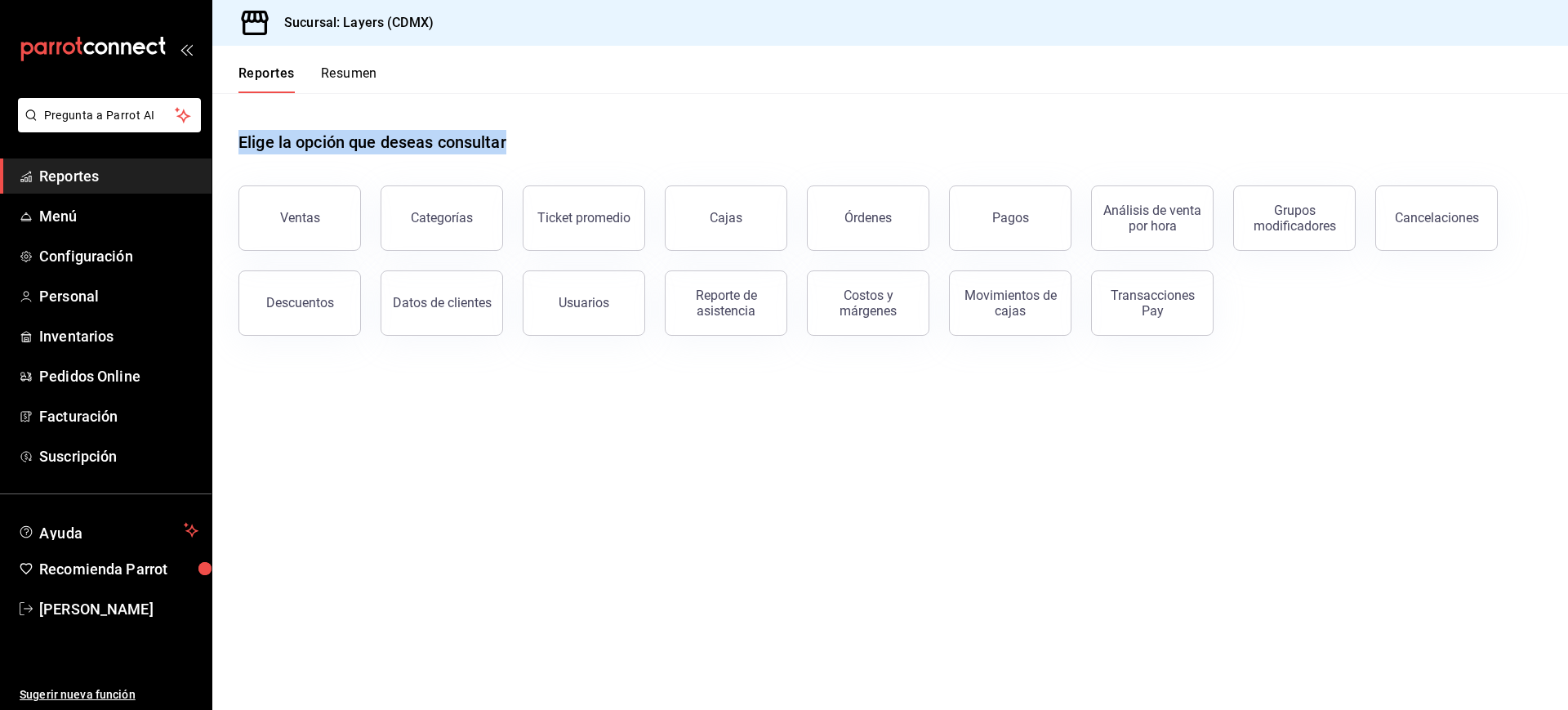
click at [556, 147] on div "Elige la opción que deseas consultar" at bounding box center [890, 129] width 1304 height 73
drag, startPoint x: 556, startPoint y: 147, endPoint x: 242, endPoint y: 143, distance: 314.0
click at [242, 143] on div "Elige la opción que deseas consultar" at bounding box center [890, 129] width 1304 height 73
click at [242, 143] on h1 "Elige la opción que deseas consultar" at bounding box center [372, 141] width 268 height 24
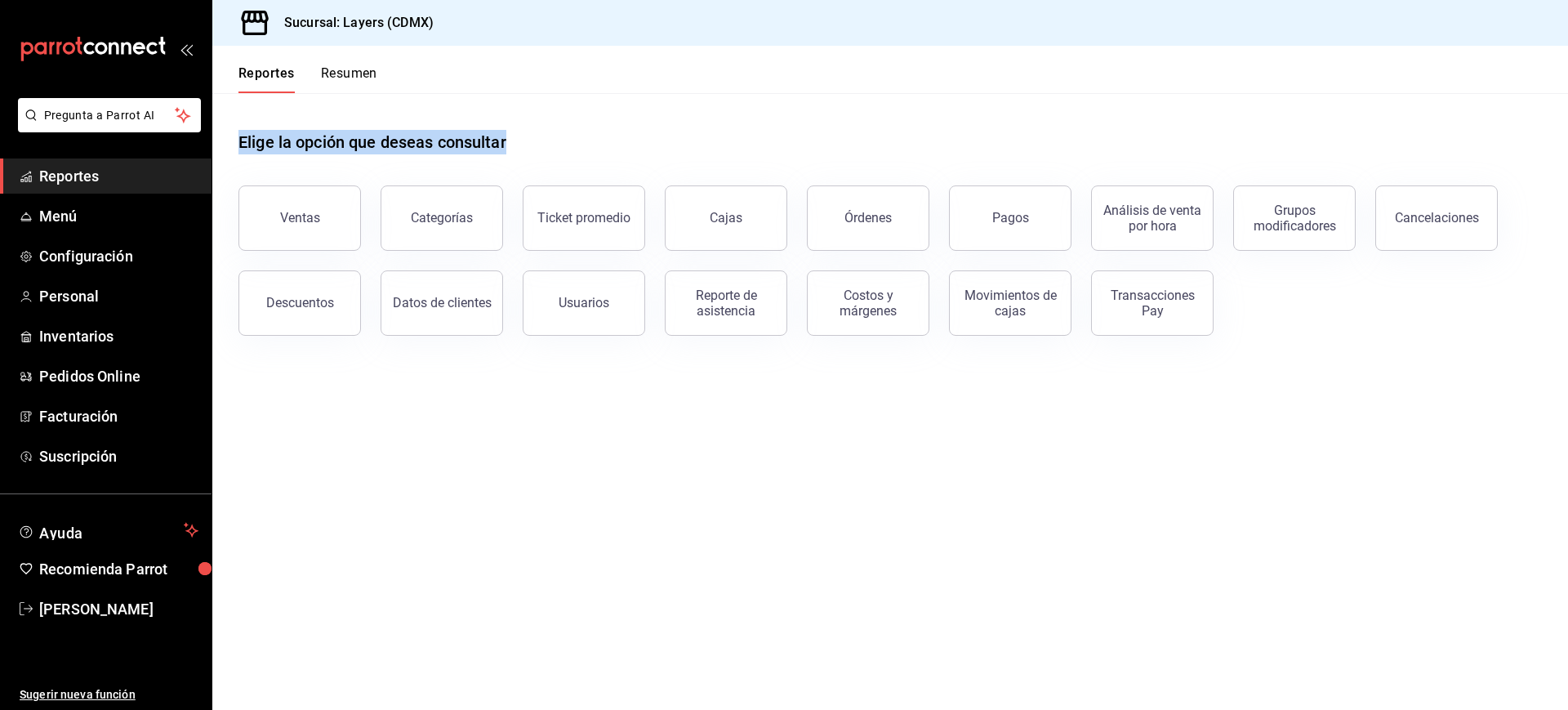
drag, startPoint x: 242, startPoint y: 143, endPoint x: 514, endPoint y: 152, distance: 272.1
click at [514, 152] on div "Elige la opción que deseas consultar" at bounding box center [890, 129] width 1304 height 73
drag, startPoint x: 543, startPoint y: 146, endPoint x: 240, endPoint y: 126, distance: 303.7
click at [240, 126] on div "Elige la opción que deseas consultar" at bounding box center [890, 129] width 1304 height 73
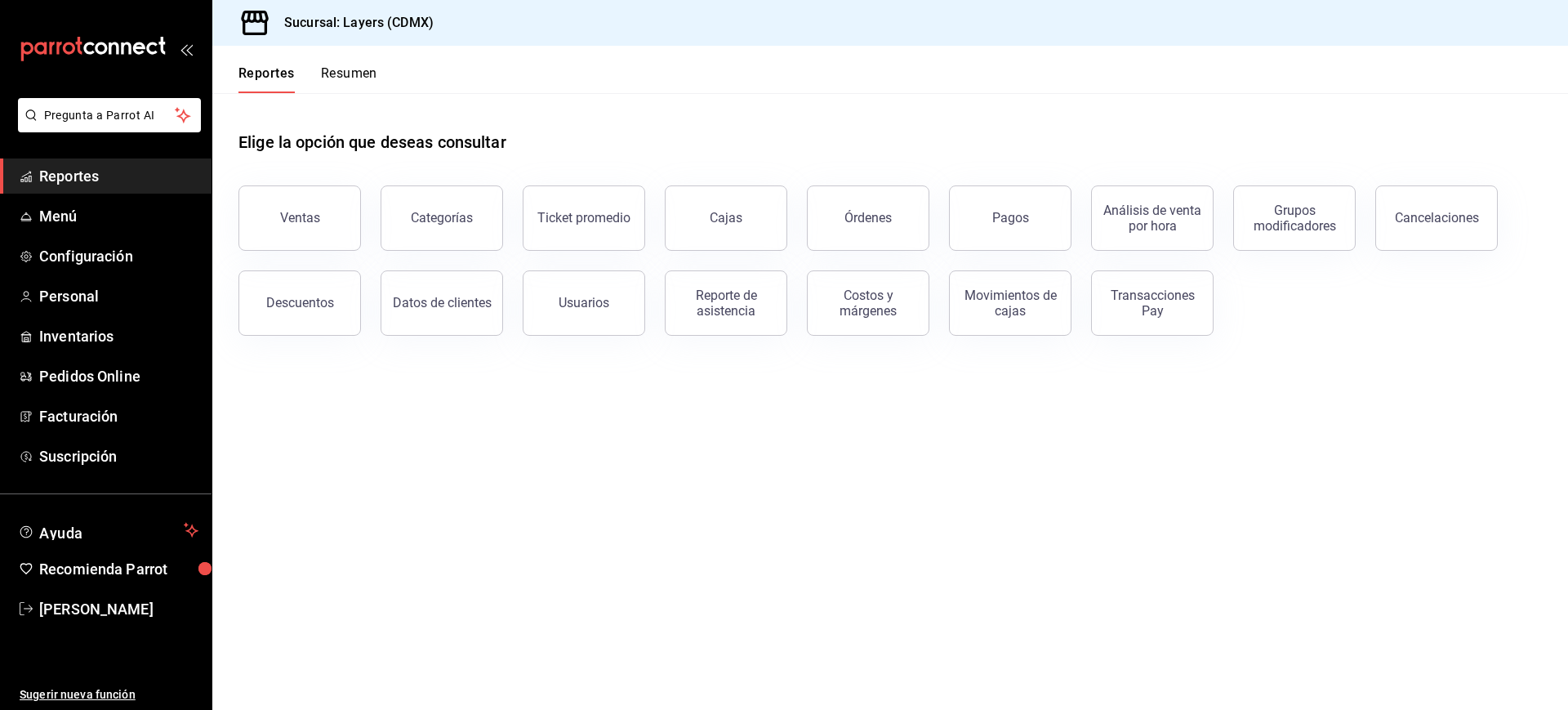
click at [240, 126] on div "Elige la opción que deseas consultar" at bounding box center [890, 129] width 1304 height 73
drag, startPoint x: 241, startPoint y: 141, endPoint x: 571, endPoint y: 128, distance: 330.3
click at [571, 128] on div "Elige la opción que deseas consultar" at bounding box center [890, 129] width 1304 height 73
drag, startPoint x: 554, startPoint y: 146, endPoint x: 240, endPoint y: 140, distance: 314.1
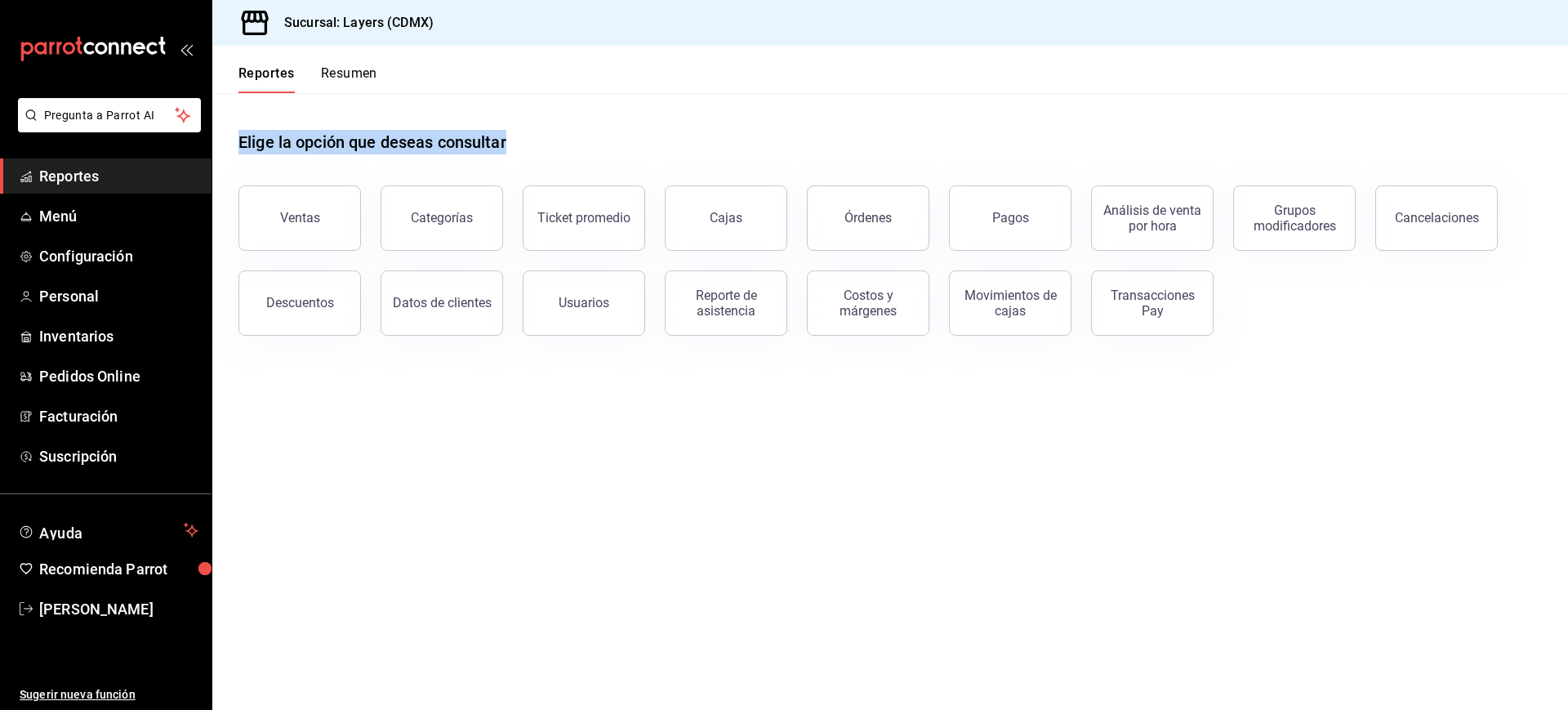
click at [240, 140] on div "Elige la opción que deseas consultar" at bounding box center [890, 129] width 1304 height 73
click at [240, 140] on h1 "Elige la opción que deseas consultar" at bounding box center [372, 141] width 268 height 24
drag, startPoint x: 240, startPoint y: 140, endPoint x: 527, endPoint y: 140, distance: 287.0
click at [527, 140] on div "Elige la opción que deseas consultar" at bounding box center [890, 129] width 1304 height 73
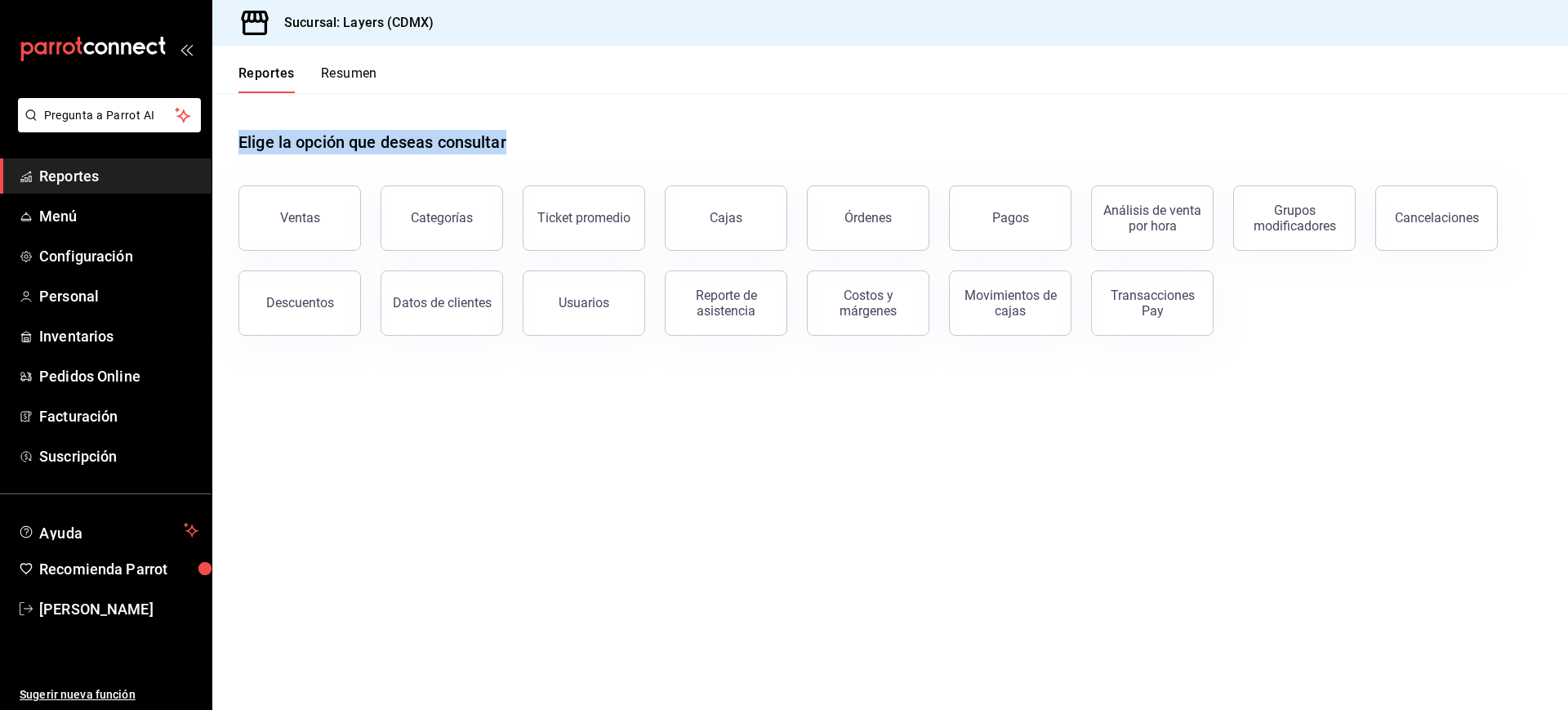
drag
click at [241, 136] on div "Elige la opción que deseas consultar" at bounding box center [890, 129] width 1304 height 73
click at [241, 136] on h1 "Elige la opción que deseas consultar" at bounding box center [372, 141] width 268 height 24
click at [507, 143] on h1 "Elige la opción que deseas consultar" at bounding box center [372, 141] width 268 height 24
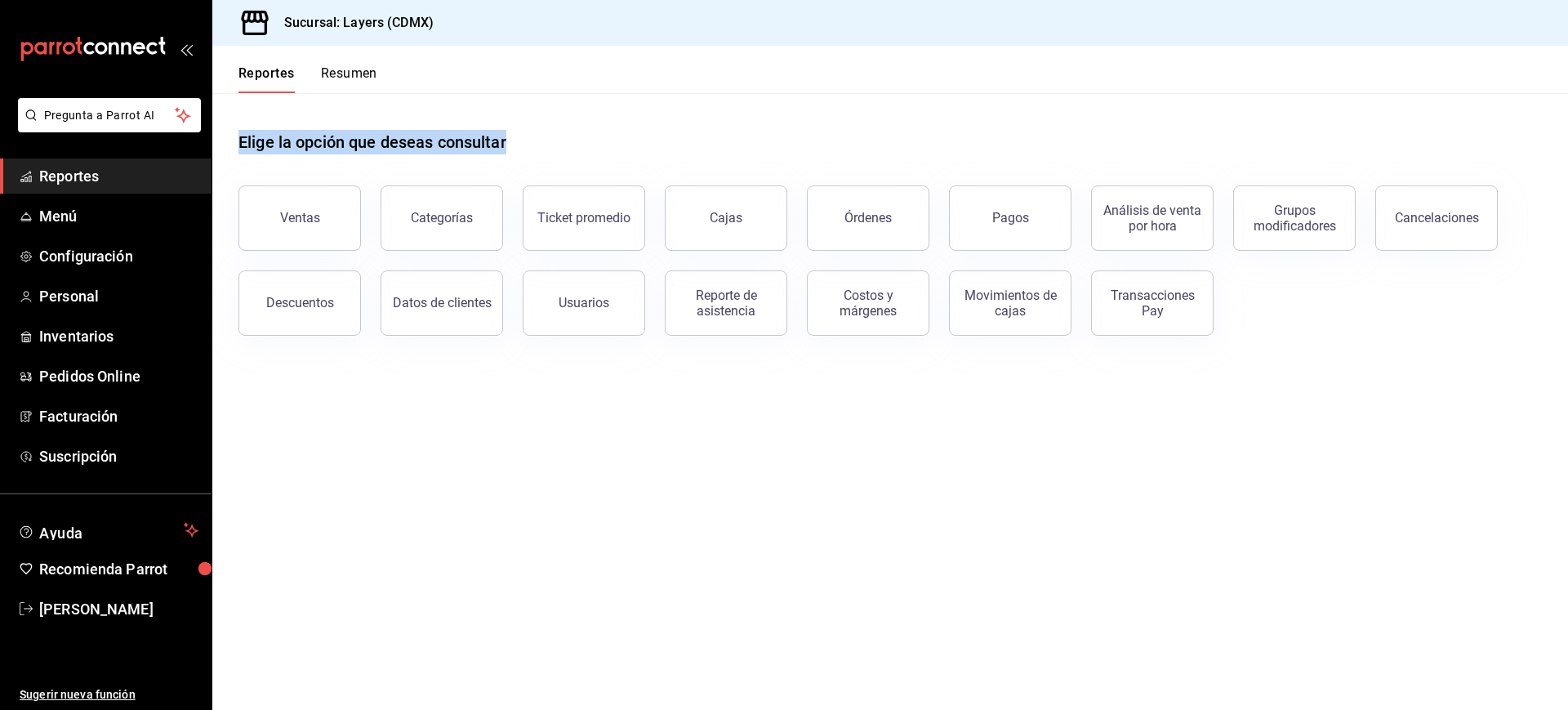
click at [233, 148] on div "Elige la opción que deseas consultar Ventas Categorías Ticket promedio Cajas Ór…" at bounding box center [890, 227] width 1356 height 268
click at [631, 171] on div "Elige la opción que deseas consultar Ventas Categorías Ticket promedio Cajas Ór…" at bounding box center [890, 214] width 1304 height 243
click at [631, 171] on div "Ticket promedio" at bounding box center [574, 208] width 142 height 85
click at [234, 149] on div "Elige la opción que deseas consultar Ventas Categorías Ticket promedio Cajas Ór…" at bounding box center [890, 227] width 1356 height 268
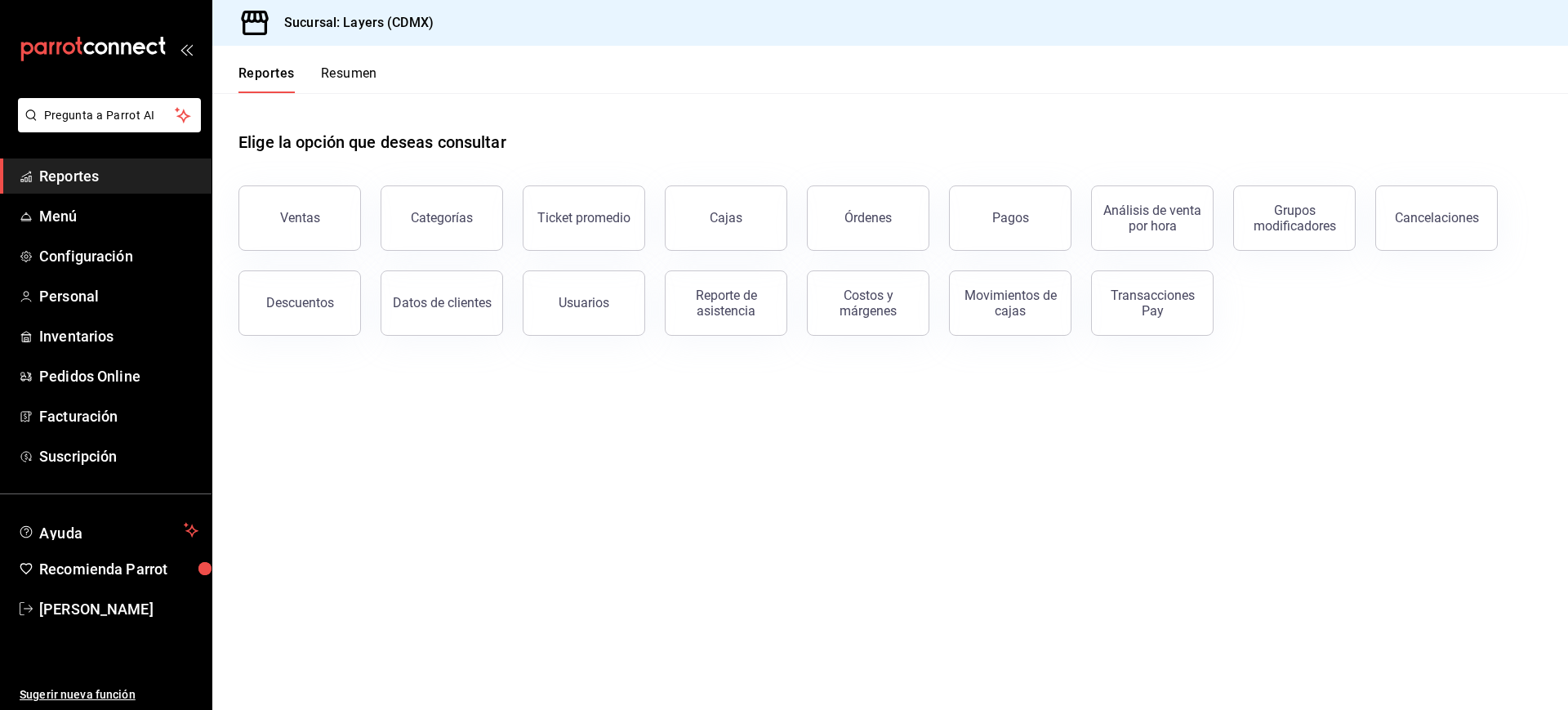
click at [234, 149] on div "Elige la opción que deseas consultar Ventas Categorías Ticket promedio Cajas Ór…" at bounding box center [890, 227] width 1356 height 268
click at [538, 139] on div "Elige la opción que deseas consultar" at bounding box center [890, 129] width 1304 height 73
click at [226, 150] on div "Elige la opción que deseas consultar Ventas Categorías Ticket promedio Cajas Ór…" at bounding box center [890, 227] width 1356 height 268
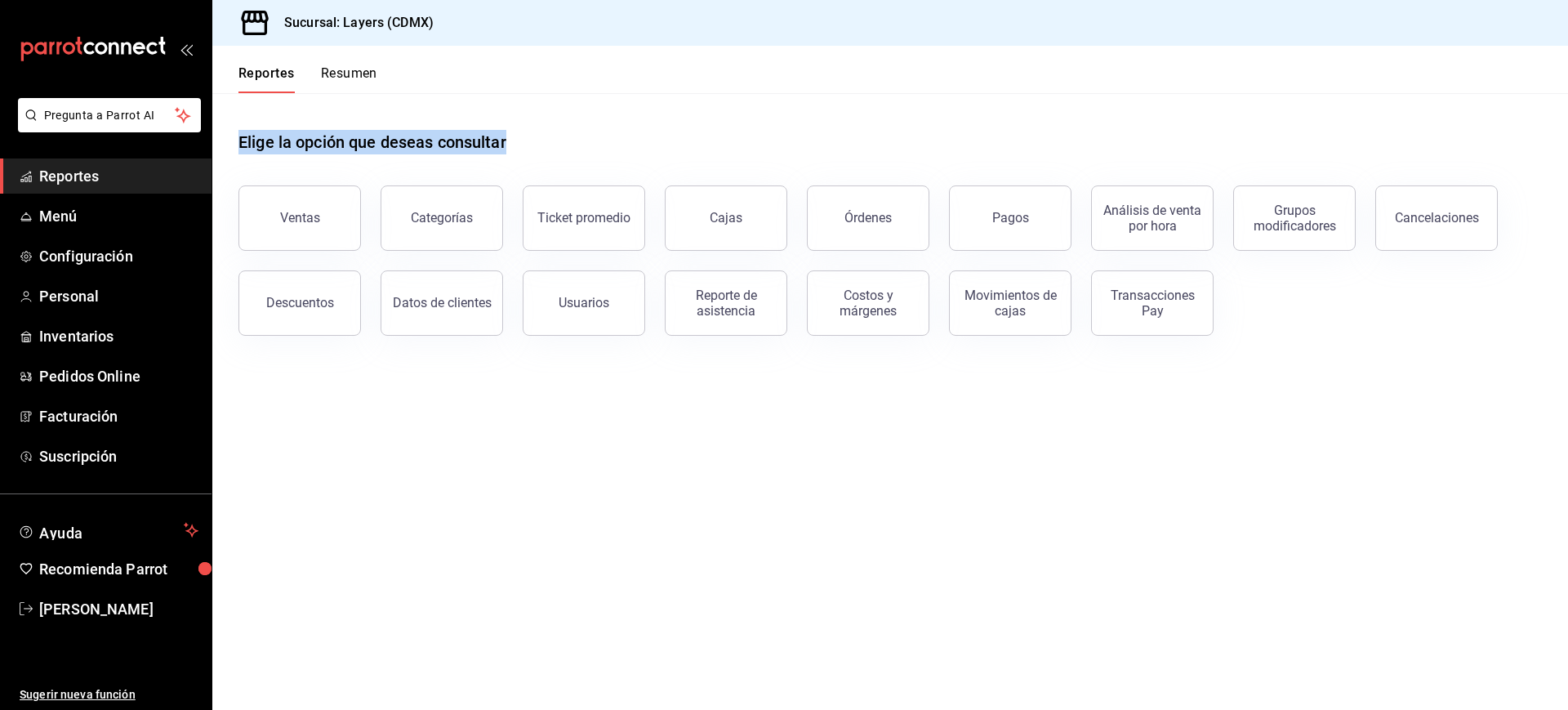
click at [532, 147] on div "Elige la opción que deseas consultar" at bounding box center [890, 129] width 1304 height 73
click at [227, 142] on div "Elige la opción que deseas consultar Ventas Categorías Ticket promedio Cajas Ór…" at bounding box center [890, 227] width 1356 height 268
click at [431, 119] on div "Elige la opción que deseas consultar Ventas Categorías Ticket promedio Cajas Ór…" at bounding box center [890, 227] width 1356 height 268
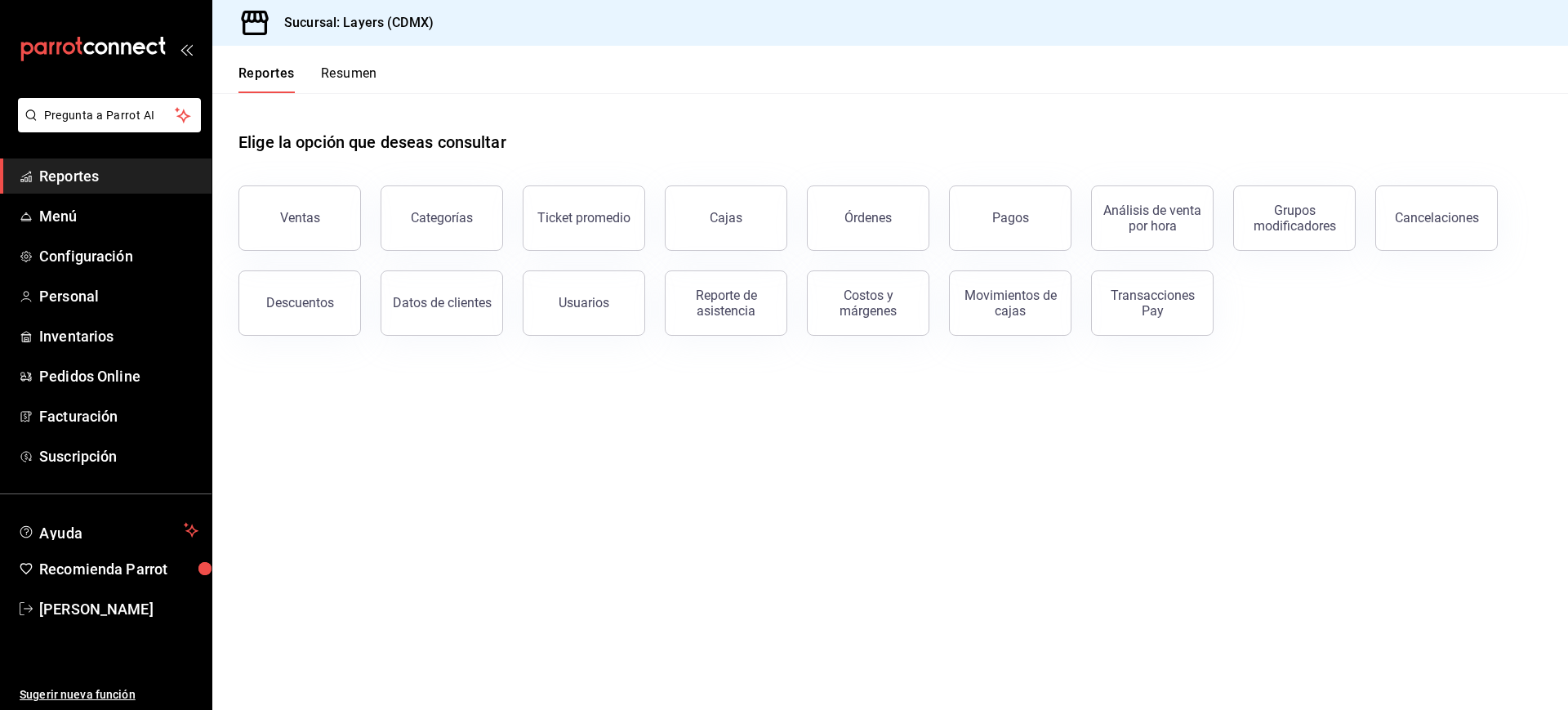
click at [431, 119] on div "Elige la opción que deseas consultar" at bounding box center [890, 129] width 1304 height 73
click at [523, 130] on div "Elige la opción que deseas consultar Ventas Categorías Ticket promedio Cajas Ór…" at bounding box center [890, 227] width 1356 height 268
click at [523, 130] on div "Elige la opción que deseas consultar" at bounding box center [890, 129] width 1304 height 73
click at [233, 140] on div "Elige la opción que deseas consultar Ventas Categorías Ticket promedio Cajas Ór…" at bounding box center [890, 227] width 1356 height 268
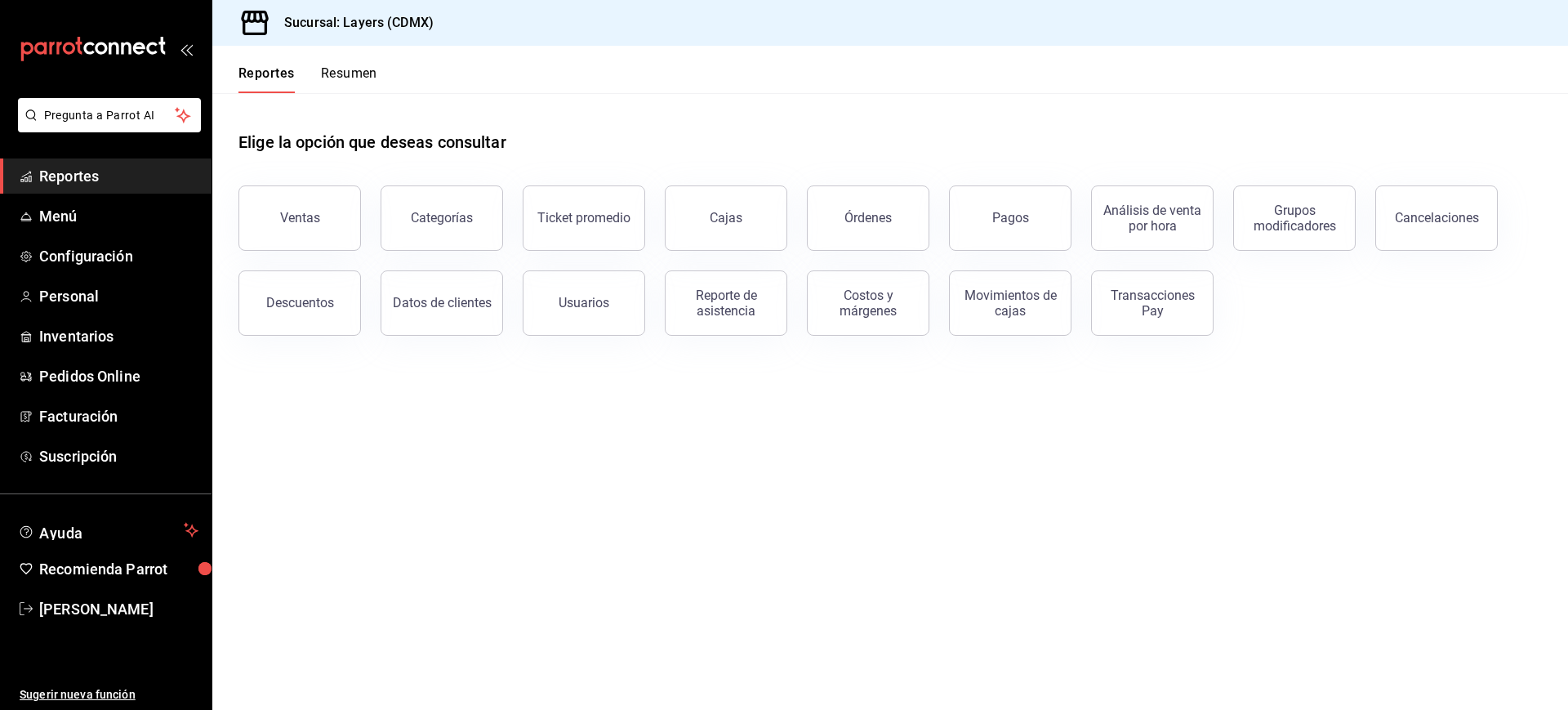
click at [233, 140] on div "Elige la opción que deseas consultar Ventas Categorías Ticket promedio Cajas Ór…" at bounding box center [890, 227] width 1356 height 268
click at [560, 148] on div "Elige la opción que deseas consultar Ventas Categorías Ticket promedio Cajas Ór…" at bounding box center [890, 227] width 1356 height 268
click at [560, 148] on div "Elige la opción que deseas consultar" at bounding box center [890, 129] width 1304 height 73
click at [233, 148] on div "Elige la opción que deseas consultar Ventas Categorías Ticket promedio Cajas Ór…" at bounding box center [890, 227] width 1356 height 268
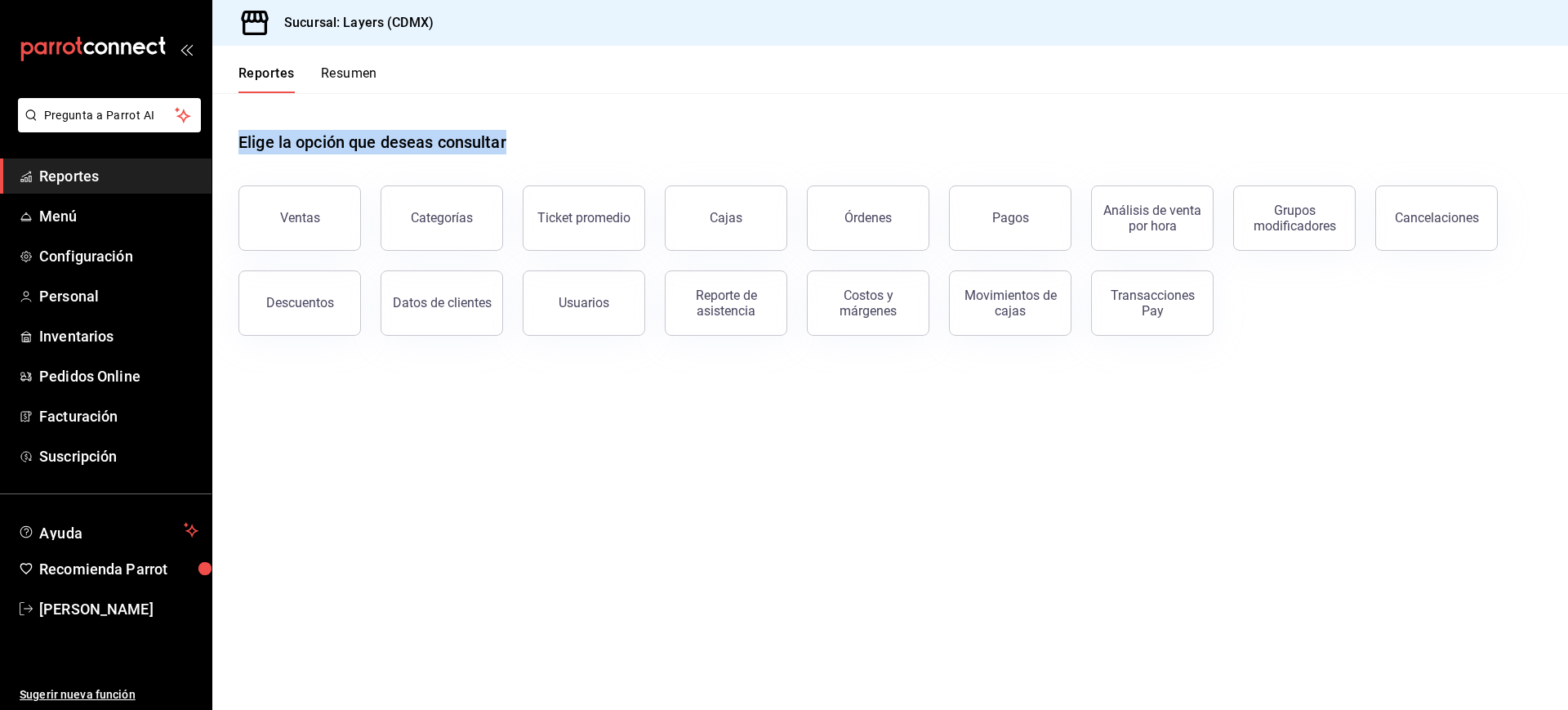
click at [533, 140] on div "Elige la opción que deseas consultar Ventas Categorías Ticket promedio Cajas Ór…" at bounding box center [890, 227] width 1356 height 268
click at [533, 140] on div "Elige la opción que deseas consultar" at bounding box center [890, 129] width 1304 height 73
click at [234, 142] on div "Elige la opción que deseas consultar Ventas Categorías Ticket promedio Cajas Ór…" at bounding box center [890, 227] width 1356 height 268
click at [531, 143] on div "Elige la opción que deseas consultar Ventas Categorías Ticket promedio Cajas Ór…" at bounding box center [890, 227] width 1356 height 268
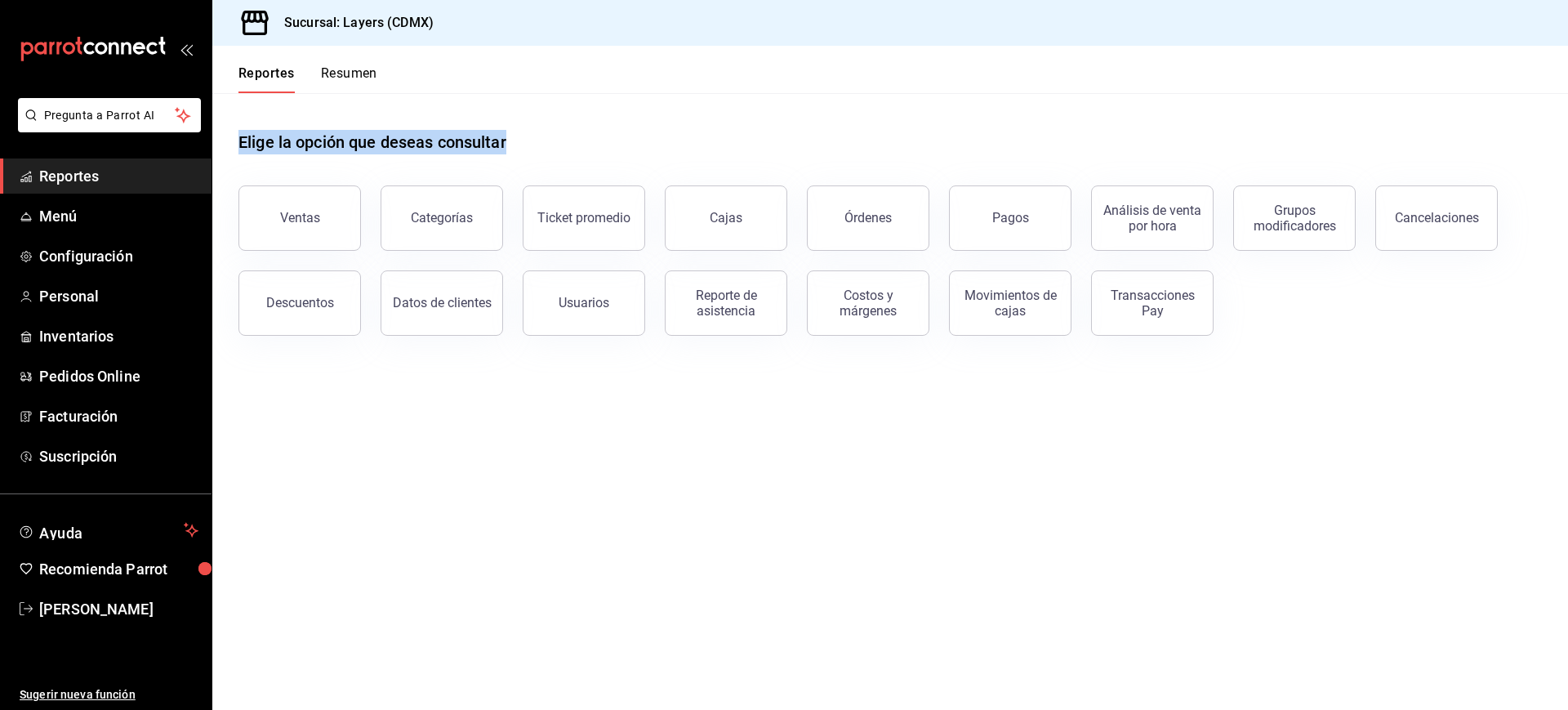
click at [235, 125] on div "Elige la opción que deseas consultar Ventas Categorías Ticket promedio Cajas Ór…" at bounding box center [890, 227] width 1356 height 268
click at [536, 146] on div "Elige la opción que deseas consultar Ventas Categorías Ticket promedio Cajas Ór…" at bounding box center [890, 227] width 1356 height 268
click at [536, 146] on div "Elige la opción que deseas consultar" at bounding box center [890, 129] width 1304 height 73
click at [235, 141] on div "Elige la opción que deseas consultar Ventas Categorías Ticket promedio Cajas Ór…" at bounding box center [890, 227] width 1356 height 268
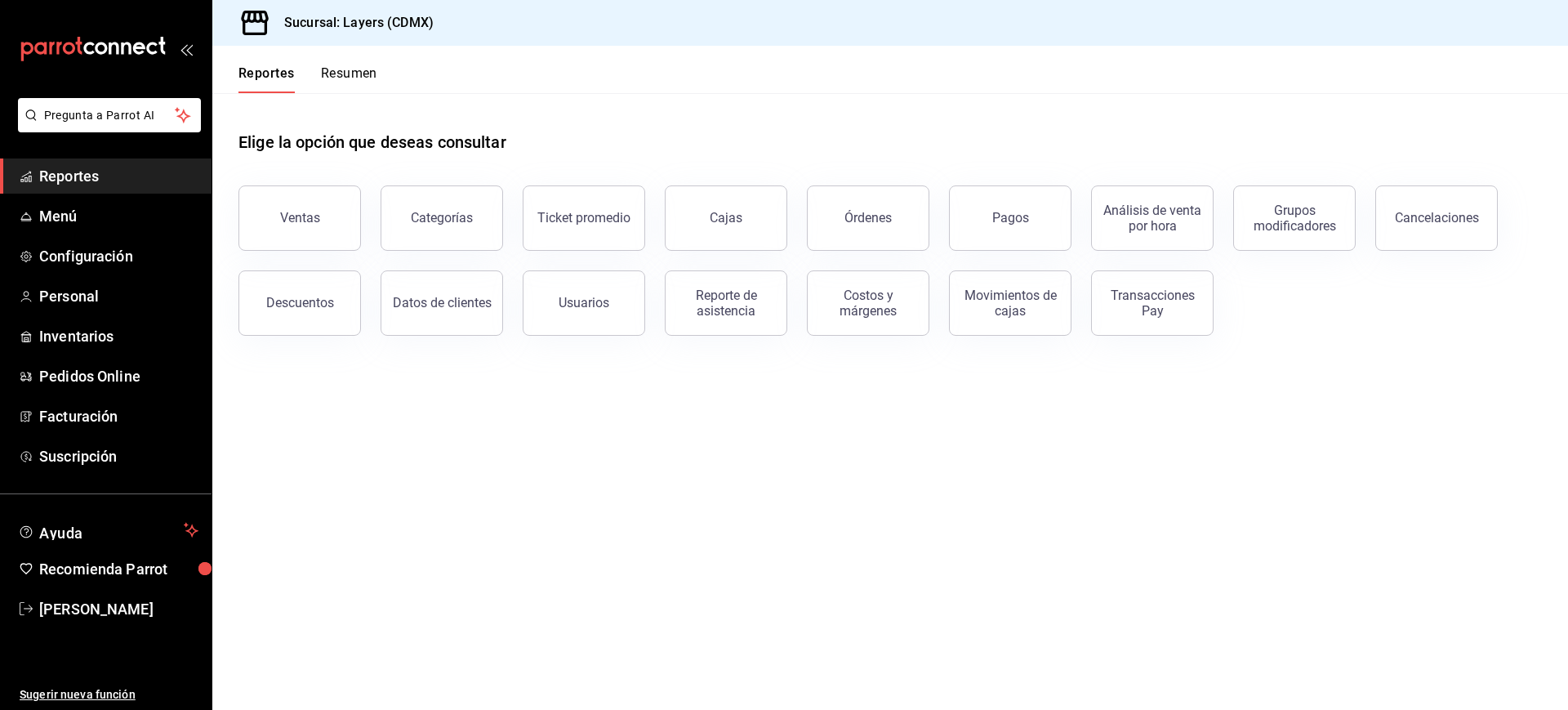
click at [235, 141] on div "Elige la opción que deseas consultar Ventas Categorías Ticket promedio Cajas Ór…" at bounding box center [890, 227] width 1356 height 268
click at [532, 135] on div "Elige la opción que deseas consultar Ventas Categorías Ticket promedio Cajas Ór…" at bounding box center [890, 227] width 1356 height 268
click at [532, 135] on div "Elige la opción que deseas consultar" at bounding box center [890, 129] width 1304 height 73
click at [216, 140] on div "Elige la opción que deseas consultar Ventas Categorías Ticket promedio Cajas Ór…" at bounding box center [890, 227] width 1356 height 268
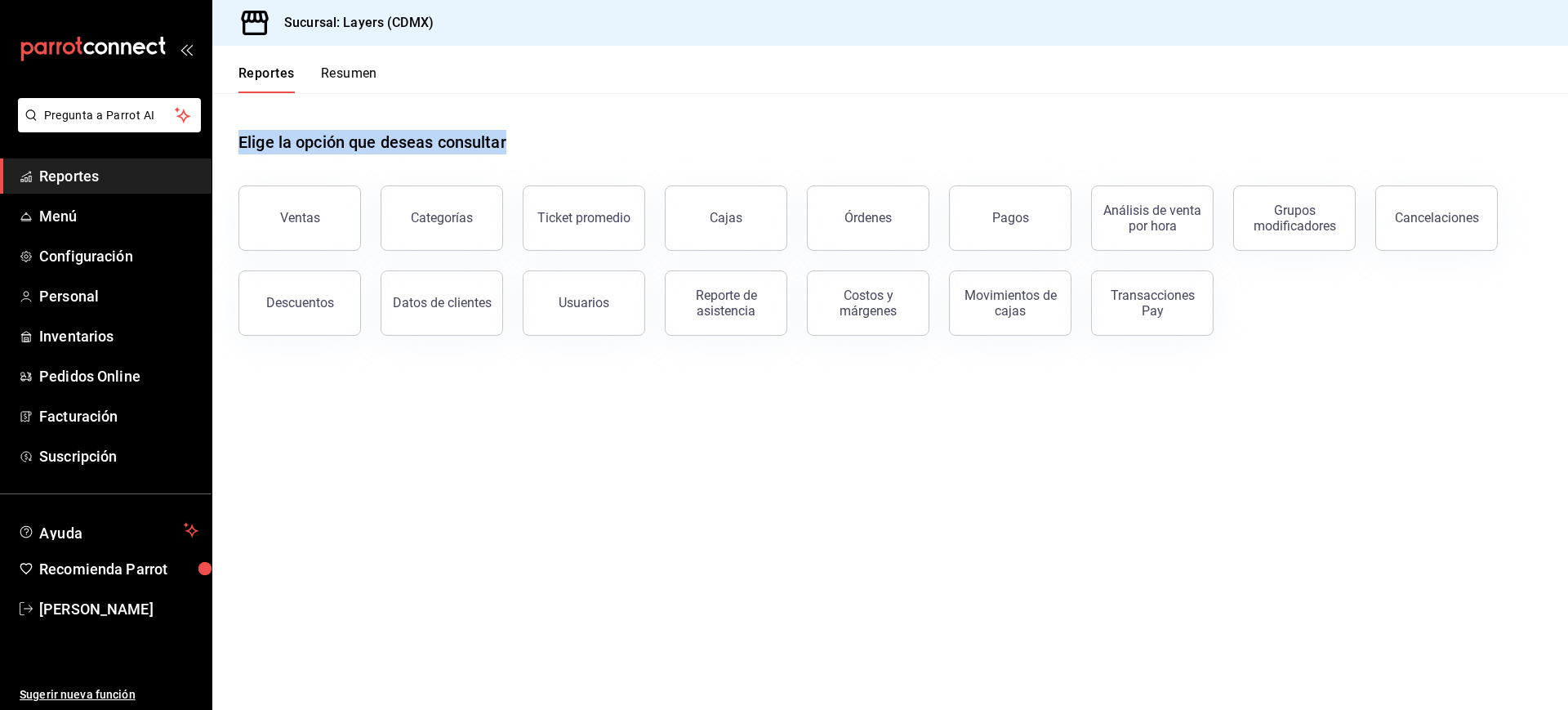
click at [559, 154] on div "Elige la opción que deseas consultar Ventas Categorías Ticket promedio Cajas Ór…" at bounding box center [890, 227] width 1356 height 268
click at [559, 154] on div "Elige la opción que deseas consultar" at bounding box center [890, 129] width 1304 height 73
click at [238, 138] on div "Elige la opción que deseas consultar" at bounding box center [890, 129] width 1304 height 73
click at [238, 138] on h1 "Elige la opción que deseas consultar" at bounding box center [372, 141] width 268 height 24
click at [527, 146] on div "Elige la opción que deseas consultar" at bounding box center [890, 129] width 1304 height 73
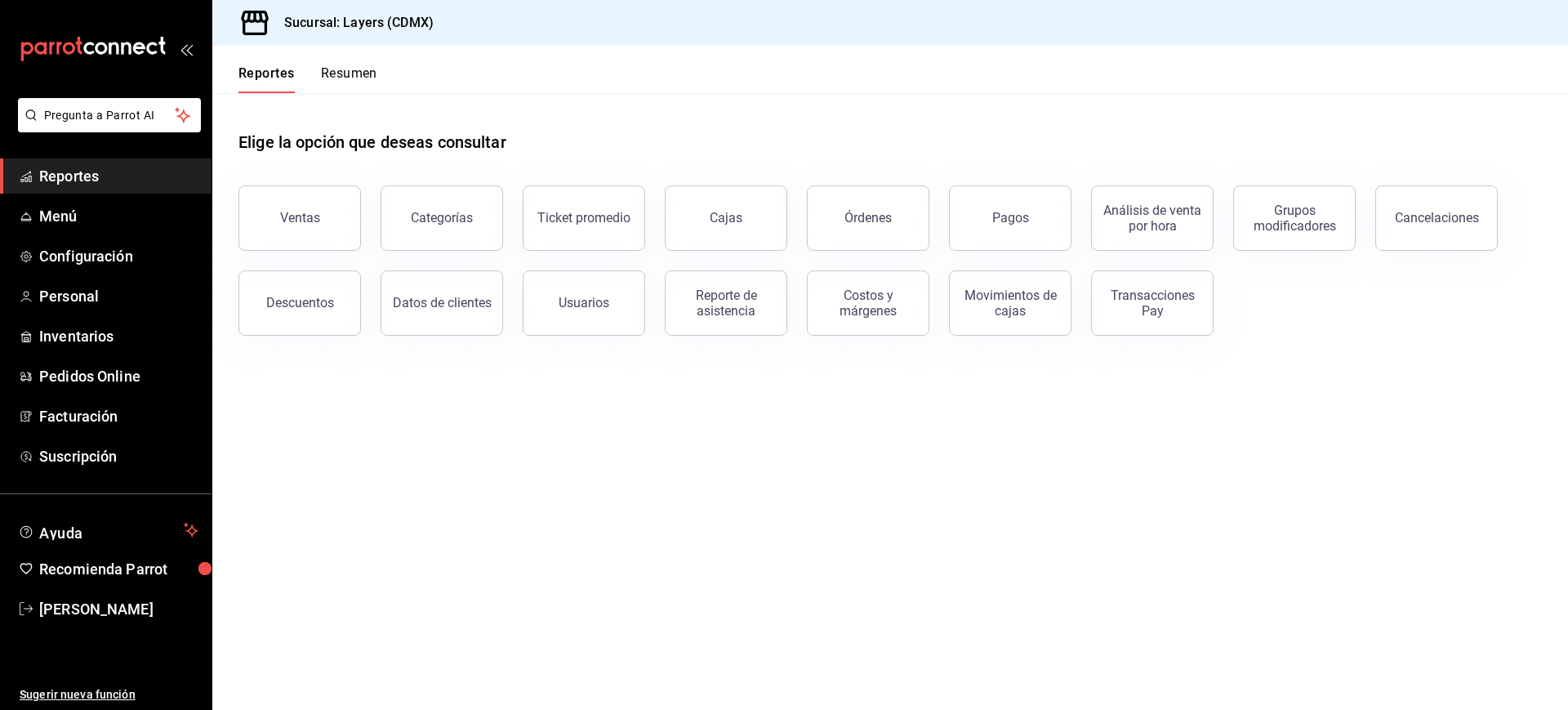
click at [527, 146] on div "Elige la opción que deseas consultar" at bounding box center [890, 129] width 1304 height 73
click at [602, 415] on main "Elige la opción que deseas consultar Ventas Categorías Ticket promedio Cajas Ór…" at bounding box center [890, 401] width 1356 height 617
drag, startPoint x: 240, startPoint y: 140, endPoint x: 577, endPoint y: 161, distance: 337.7
click at [577, 161] on div "Elige la opción que deseas consultar" at bounding box center [890, 129] width 1304 height 73
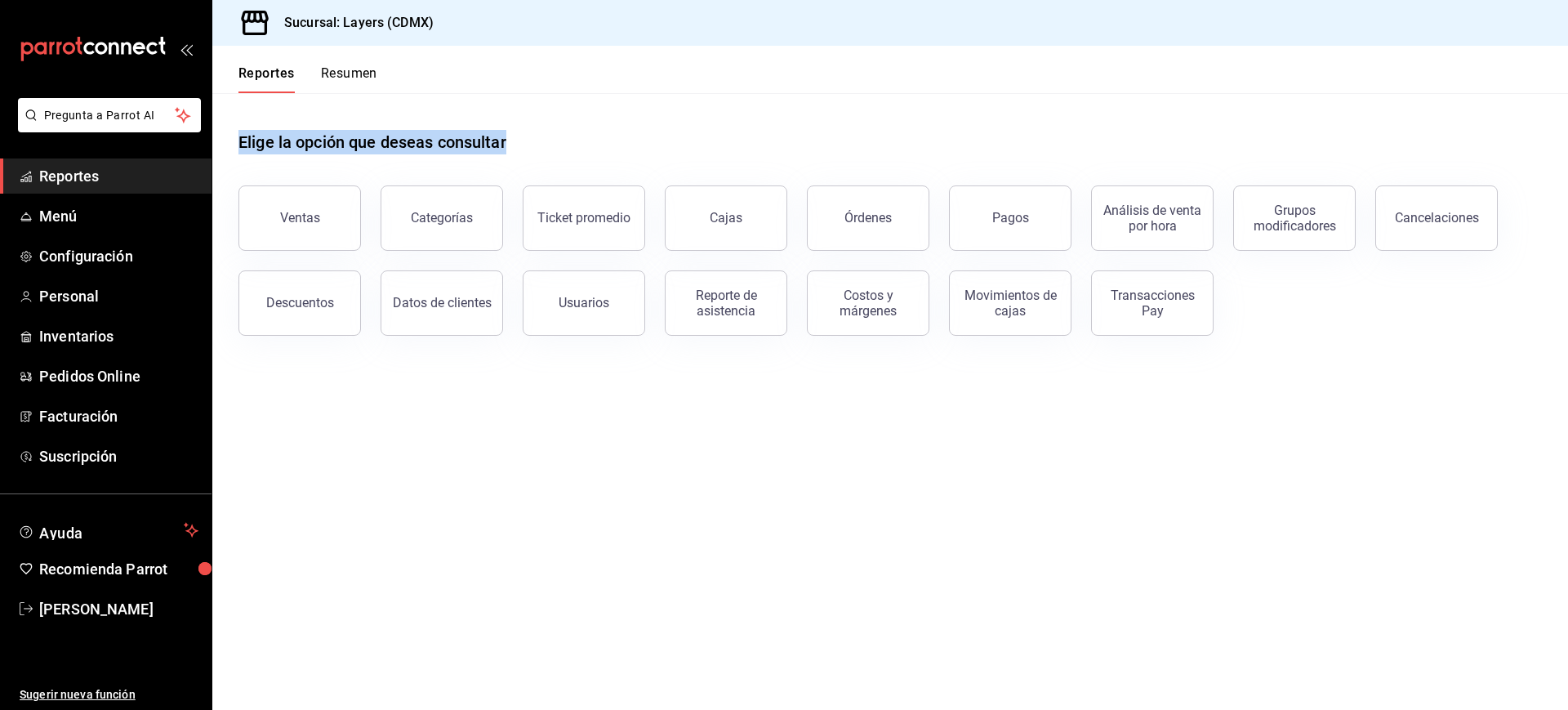
drag, startPoint x: 536, startPoint y: 150, endPoint x: 234, endPoint y: 144, distance: 302.1
click at [234, 144] on div "Elige la opción que deseas consultar Ventas Categorías Ticket promedio Cajas Ór…" at bounding box center [890, 227] width 1356 height 268
drag, startPoint x: 242, startPoint y: 140, endPoint x: 513, endPoint y: 136, distance: 271.0
click at [513, 136] on div "Elige la opción que deseas consultar" at bounding box center [890, 129] width 1304 height 73
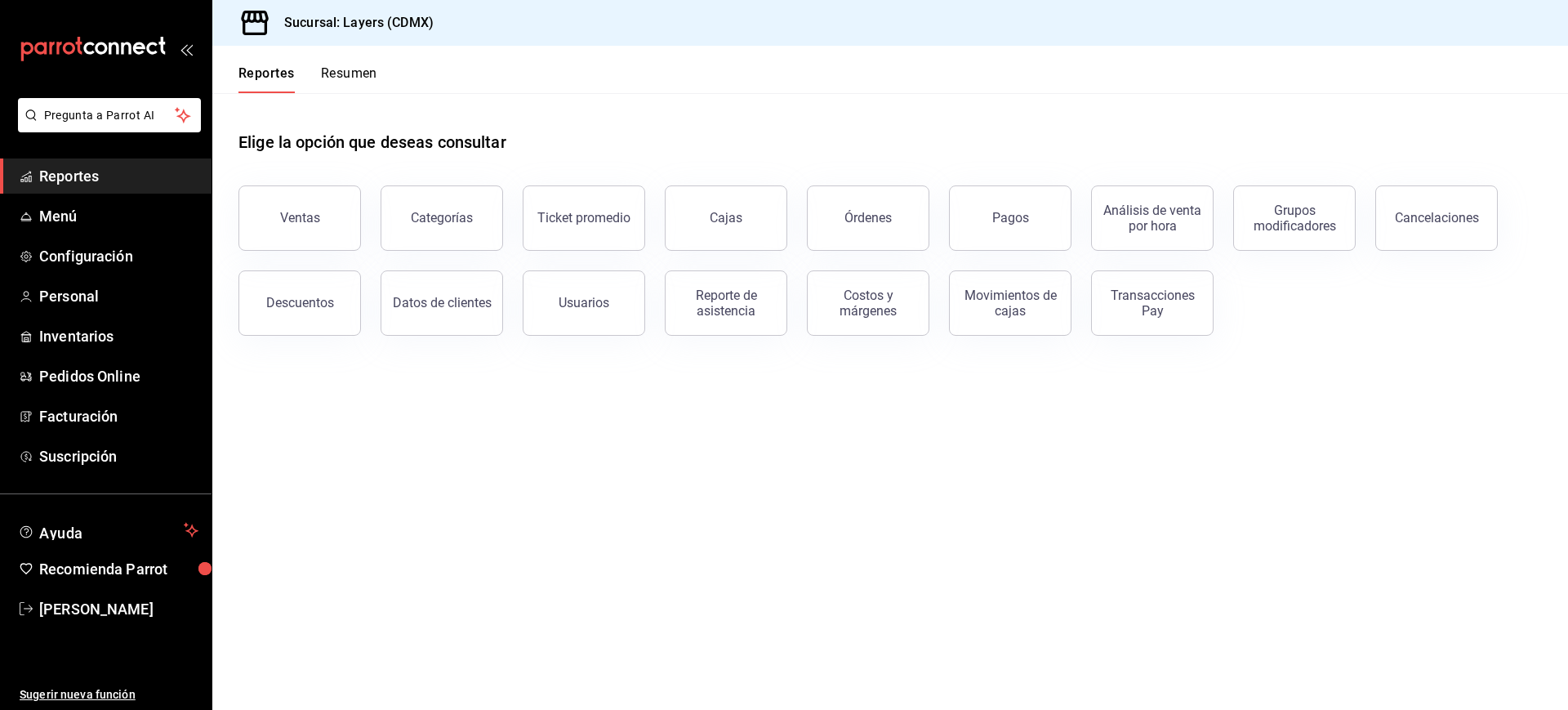
click at [513, 136] on div "Elige la opción que deseas consultar" at bounding box center [890, 129] width 1304 height 73
drag, startPoint x: 515, startPoint y: 137, endPoint x: 241, endPoint y: 150, distance: 274.3
click at [241, 150] on div "Elige la opción que deseas consultar" at bounding box center [890, 129] width 1304 height 73
click at [241, 150] on h1 "Elige la opción que deseas consultar" at bounding box center [372, 141] width 268 height 24
drag, startPoint x: 239, startPoint y: 140, endPoint x: 528, endPoint y: 139, distance: 289.0
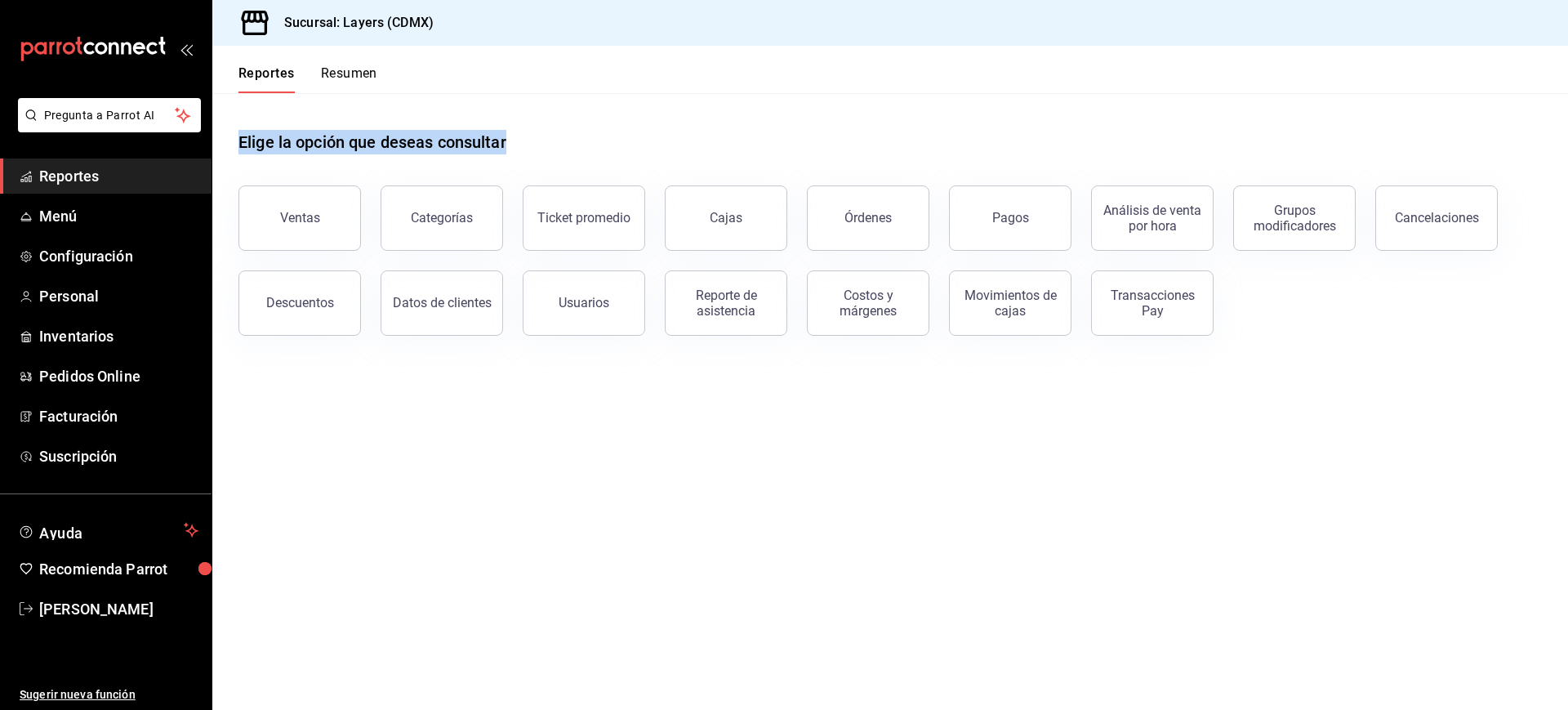
click at [528, 139] on div "Elige la opción que deseas consultar" at bounding box center [890, 129] width 1304 height 73
drag, startPoint x: 528, startPoint y: 139, endPoint x: 246, endPoint y: 150, distance: 282.2
click at [246, 150] on div "Elige la opción que deseas consultar" at bounding box center [890, 129] width 1304 height 73
click at [246, 150] on h1 "Elige la opción que deseas consultar" at bounding box center [372, 141] width 268 height 24
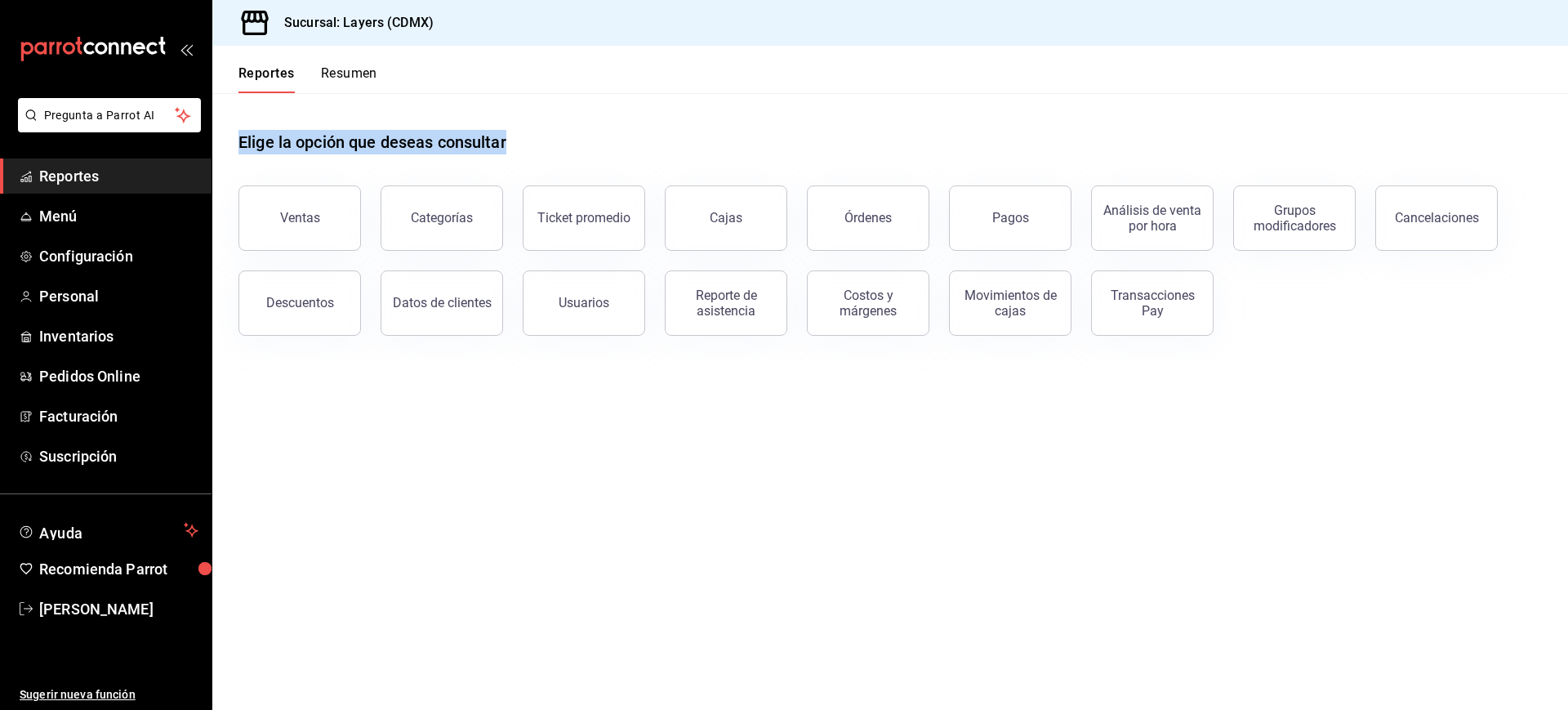
drag, startPoint x: 239, startPoint y: 140, endPoint x: 574, endPoint y: 152, distance: 335.2
click at [574, 152] on div "Elige la opción que deseas consultar" at bounding box center [890, 129] width 1304 height 73
drag, startPoint x: 552, startPoint y: 151, endPoint x: 232, endPoint y: 144, distance: 320.1
click at [232, 144] on div "Elige la opción que deseas consultar Ventas Categorías Ticket promedio Cajas Ór…" at bounding box center [890, 227] width 1356 height 268
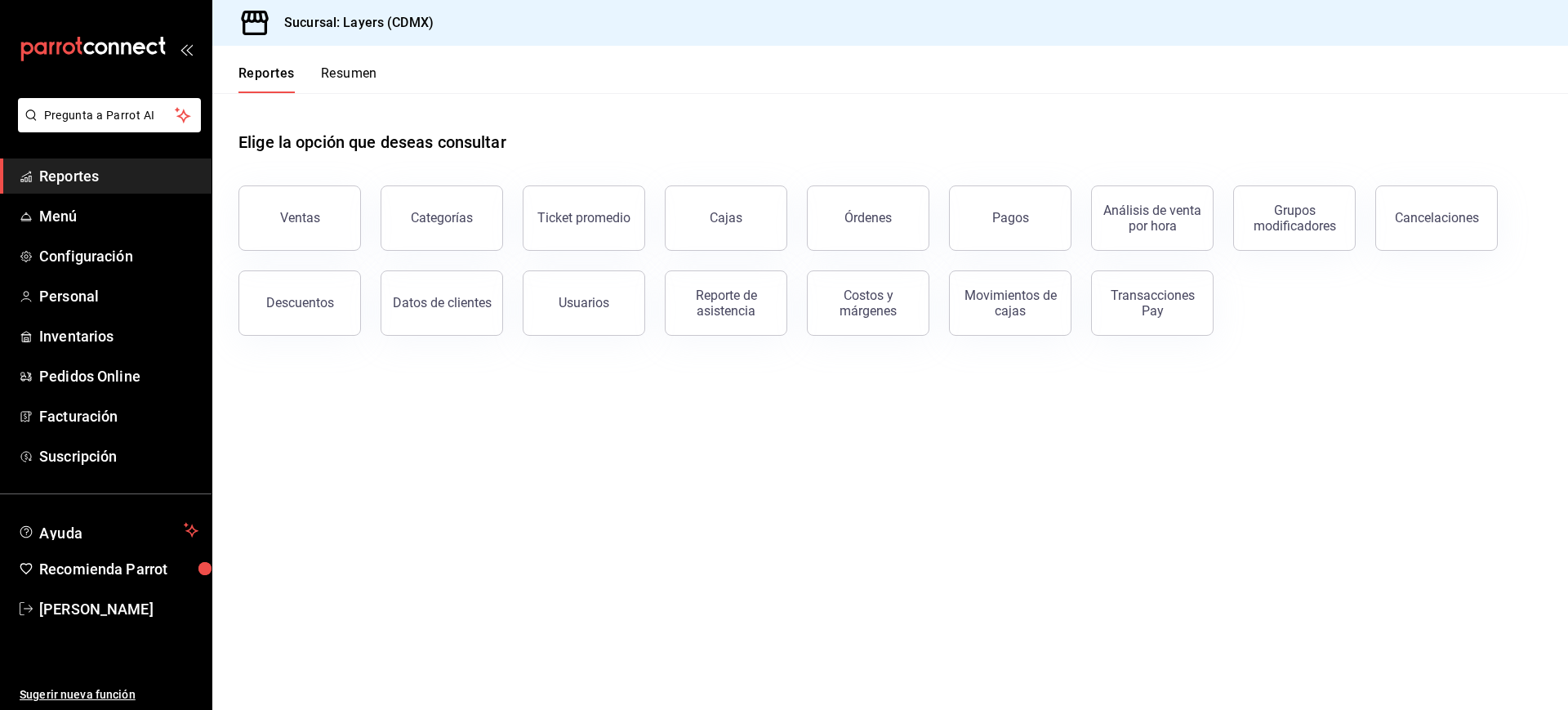
click at [232, 144] on div "Elige la opción que deseas consultar Ventas Categorías Ticket promedio Cajas Ór…" at bounding box center [890, 227] width 1356 height 268
drag, startPoint x: 243, startPoint y: 142, endPoint x: 555, endPoint y: 148, distance: 312.1
click at [555, 148] on div "Elige la opción que deseas consultar" at bounding box center [890, 129] width 1304 height 73
drag, startPoint x: 555, startPoint y: 148, endPoint x: 244, endPoint y: 151, distance: 311.0
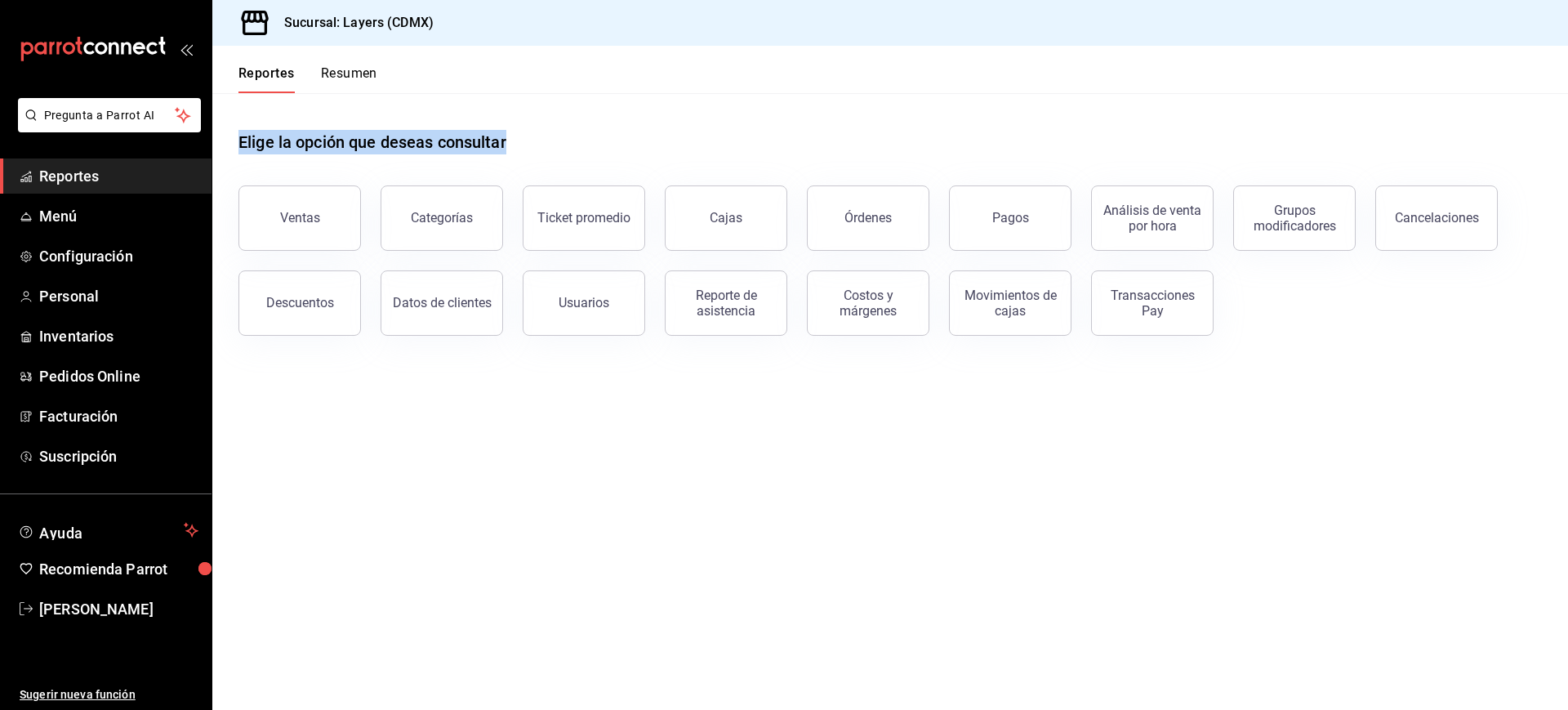
click at [244, 151] on div "Elige la opción que deseas consultar" at bounding box center [890, 129] width 1304 height 73
click at [244, 151] on h1 "Elige la opción que deseas consultar" at bounding box center [372, 141] width 268 height 24
drag, startPoint x: 237, startPoint y: 143, endPoint x: 360, endPoint y: 145, distance: 123.0
click at [360, 145] on div "Elige la opción que deseas consultar Ventas Categorías Ticket promedio Cajas Ór…" at bounding box center [890, 227] width 1356 height 268
click at [360, 145] on h1 "Elige la opción que deseas consultar" at bounding box center [372, 141] width 268 height 24
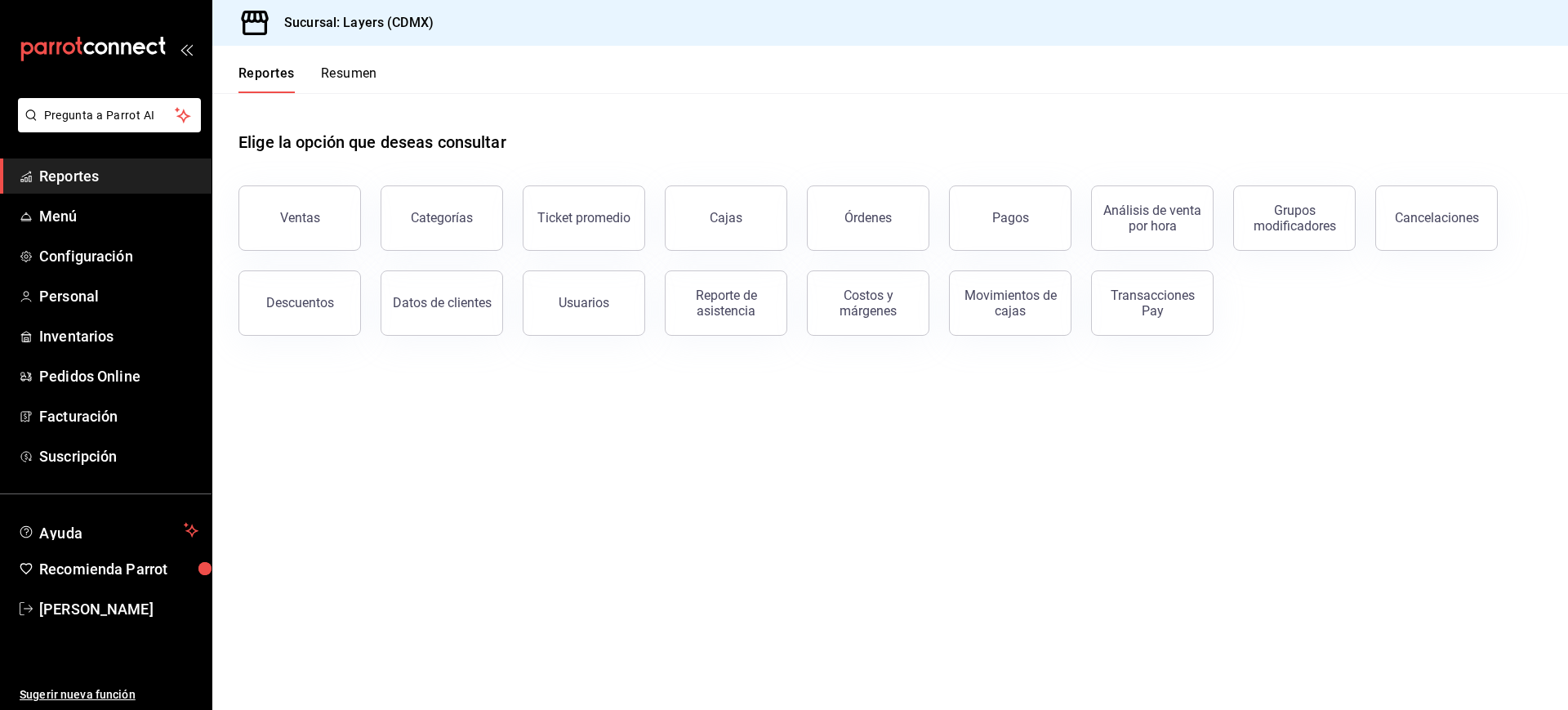
click at [389, 139] on h1 "Elige la opción que deseas consultar" at bounding box center [372, 141] width 268 height 24
